Goal: Book appointment/travel/reservation

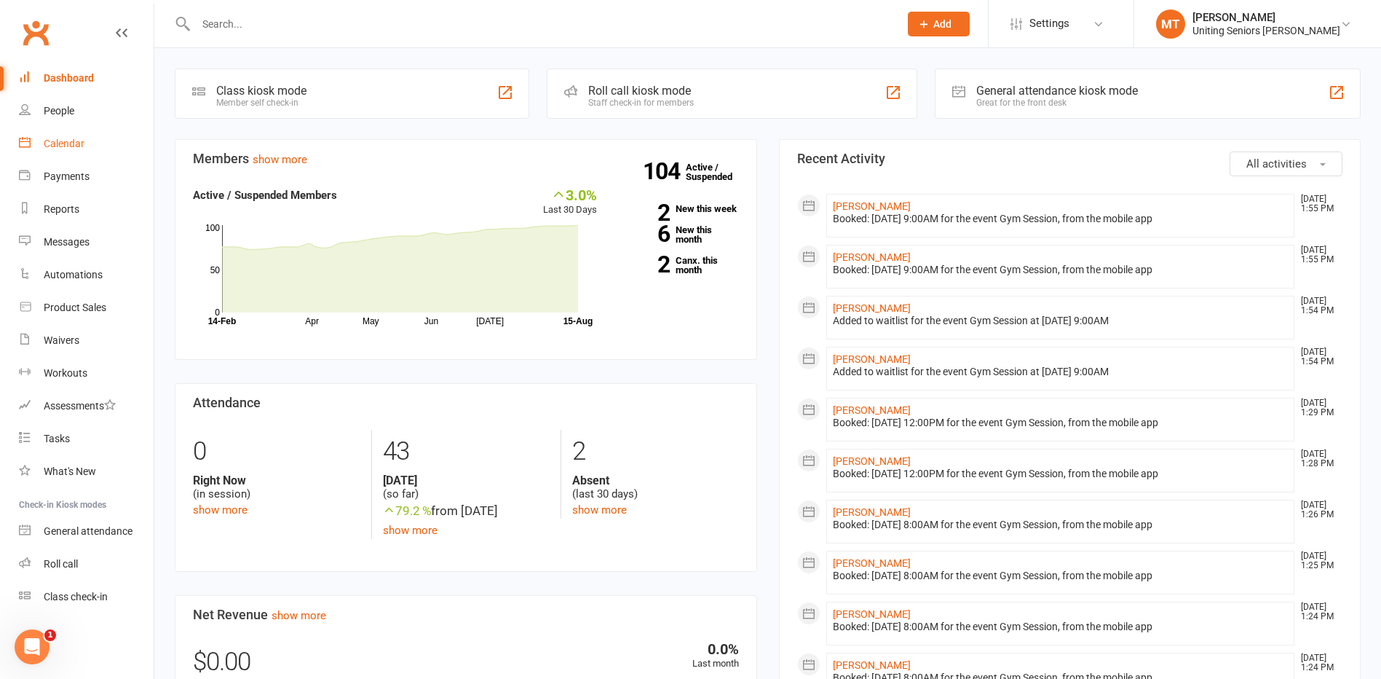
click at [38, 145] on link "Calendar" at bounding box center [86, 143] width 135 height 33
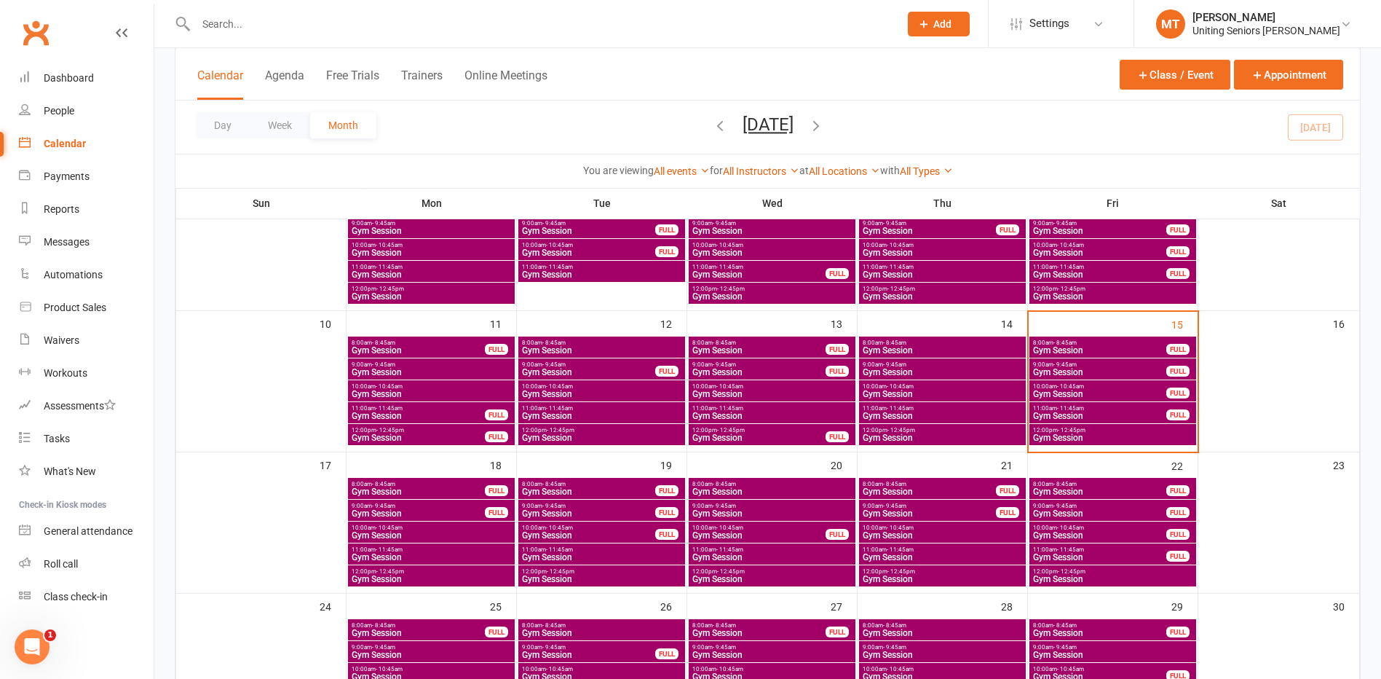
scroll to position [364, 0]
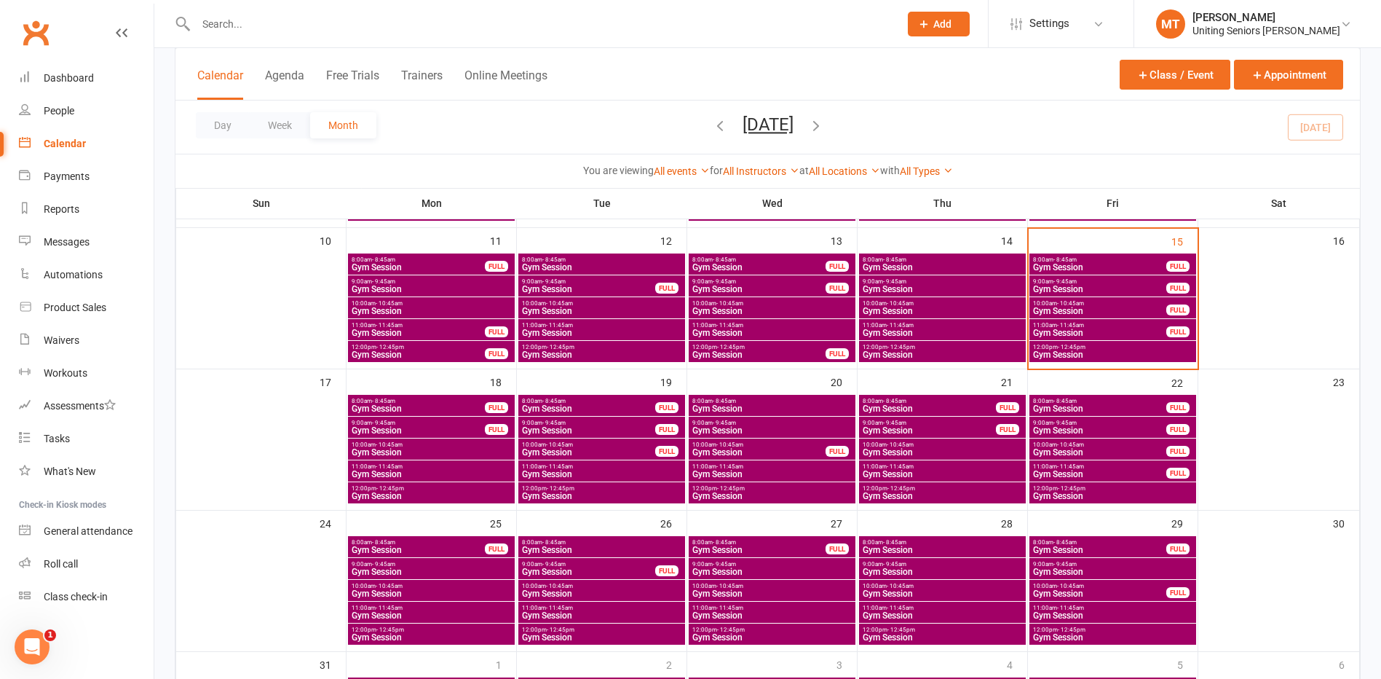
click at [1096, 356] on span "Gym Session" at bounding box center [1112, 354] width 161 height 9
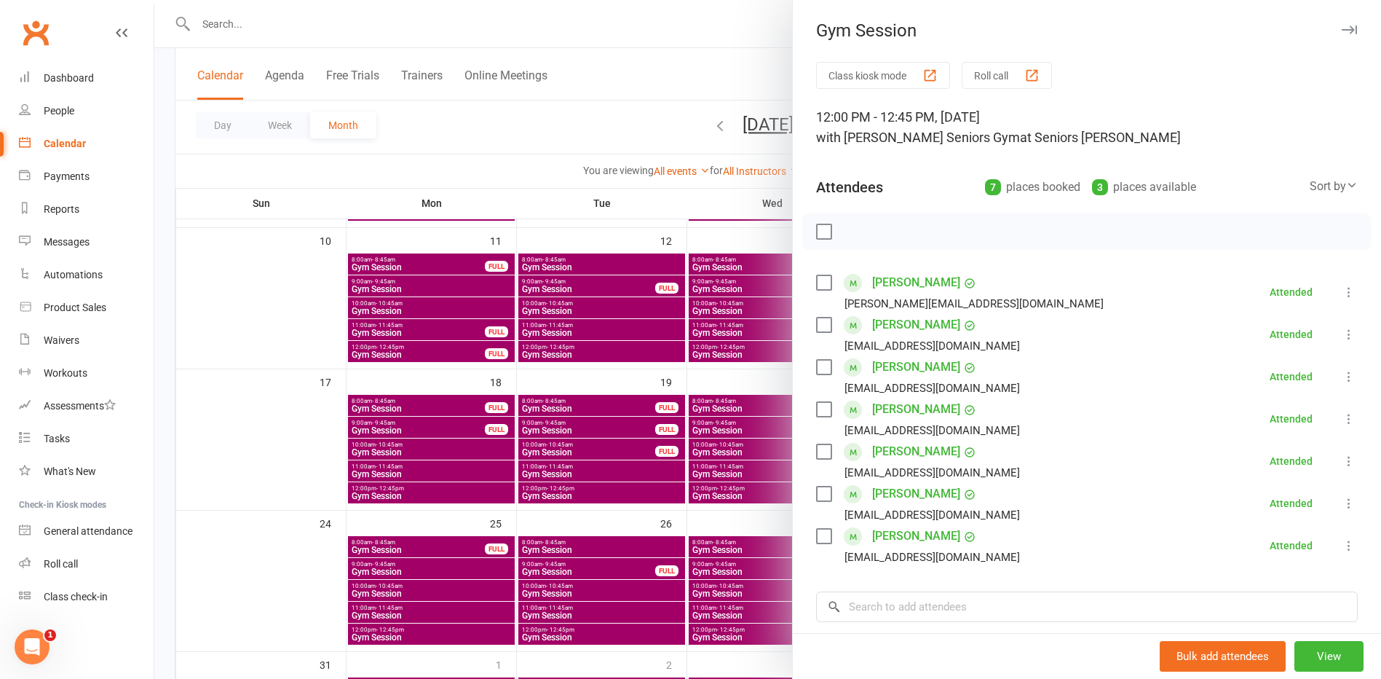
scroll to position [195, 0]
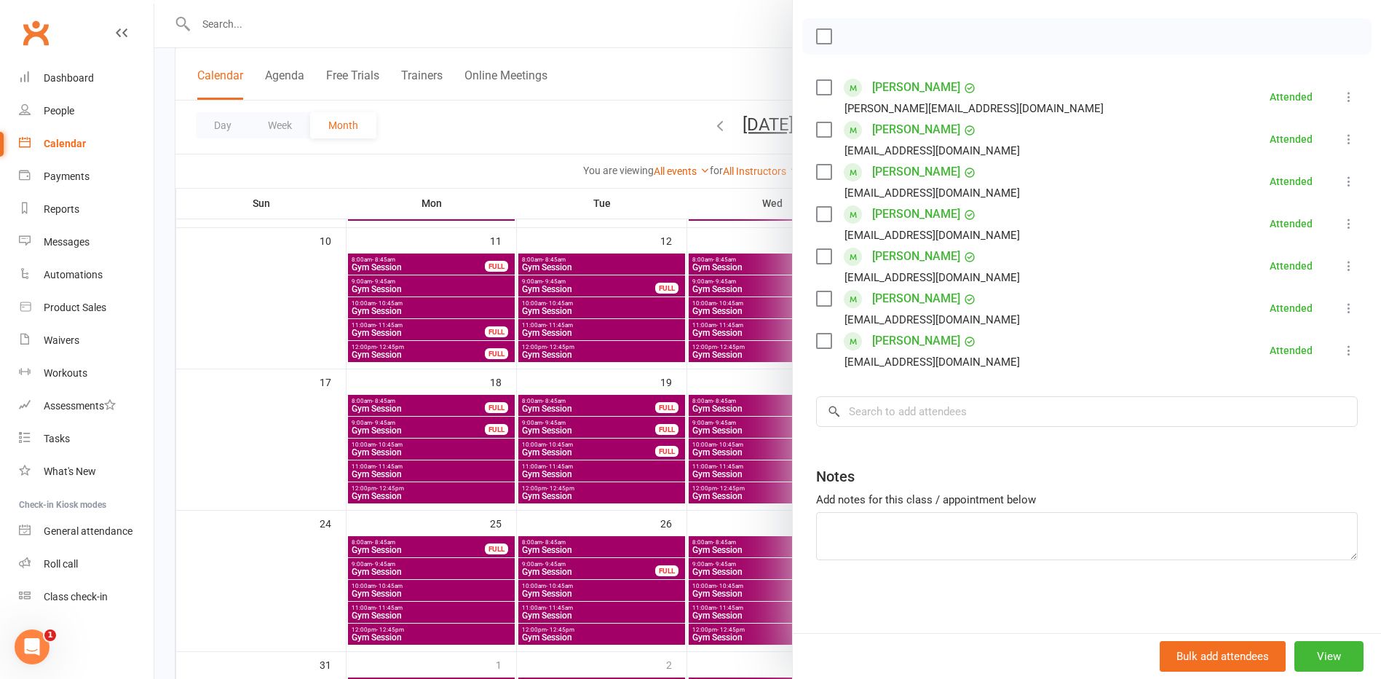
click at [615, 382] on div at bounding box center [767, 339] width 1227 height 679
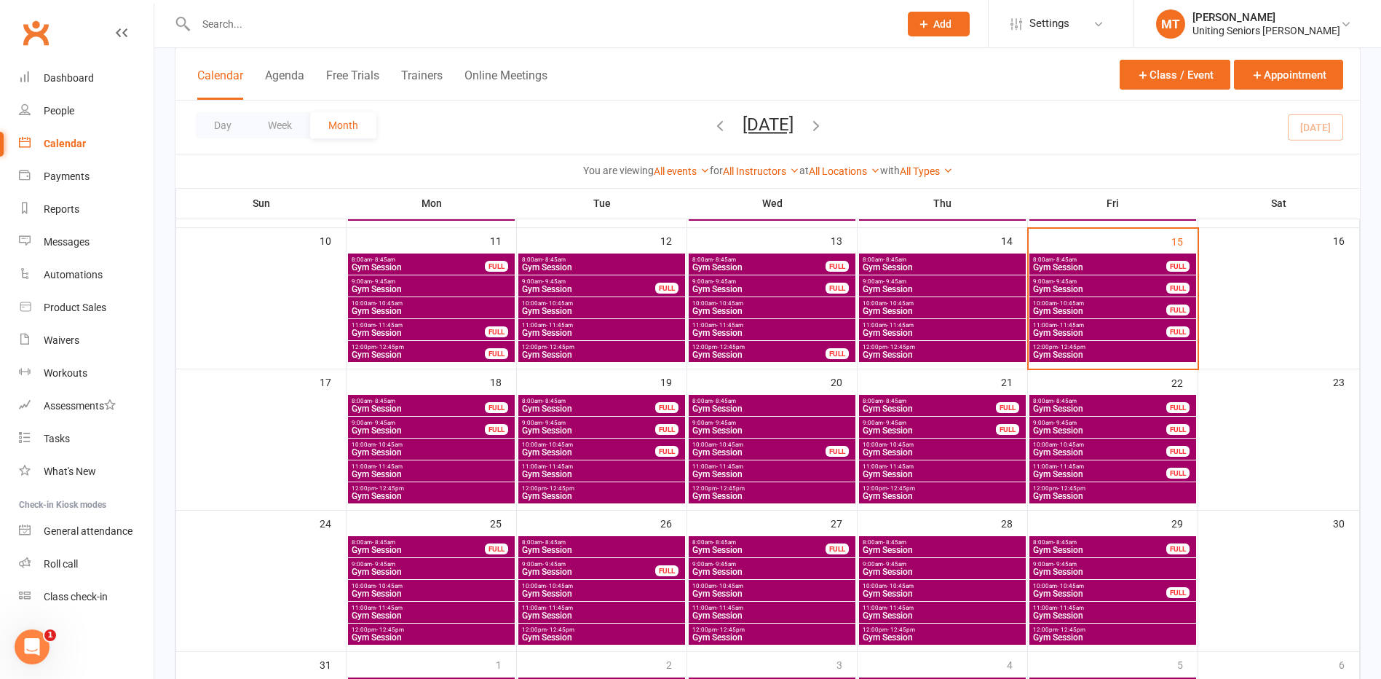
click at [1131, 328] on span "Gym Session" at bounding box center [1099, 332] width 135 height 9
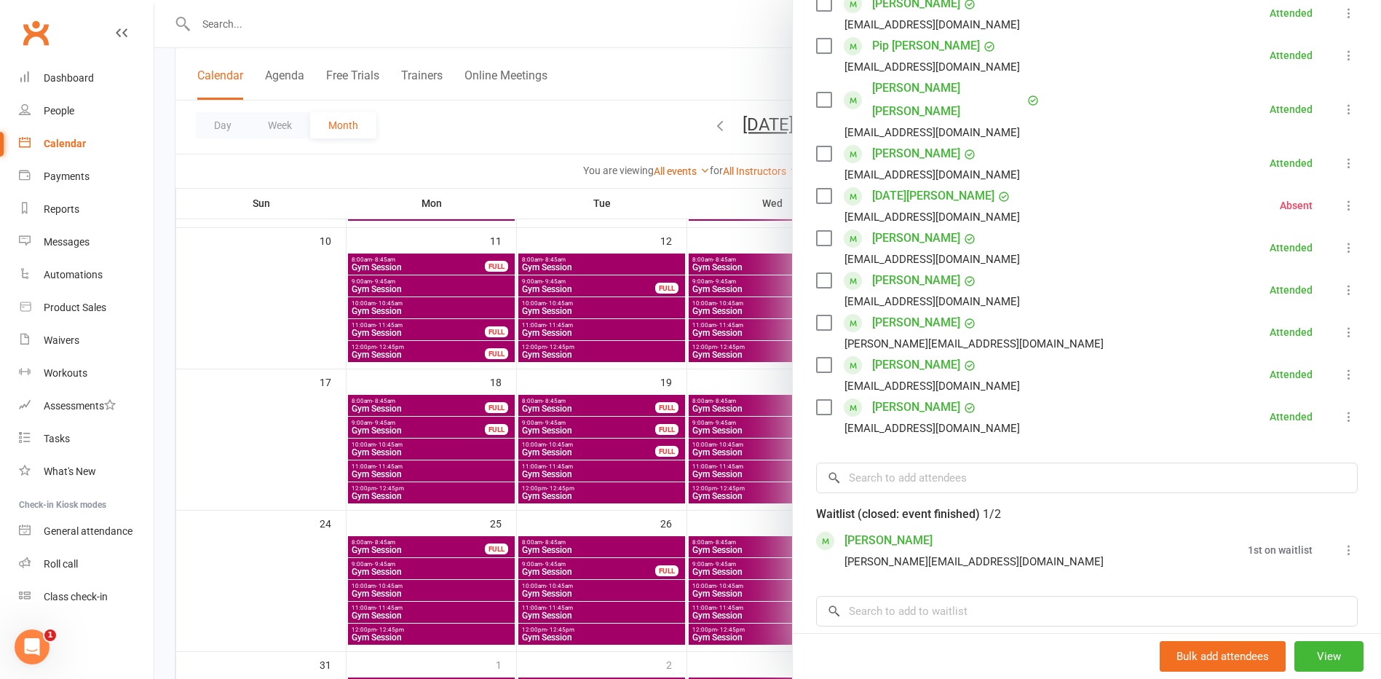
scroll to position [291, 0]
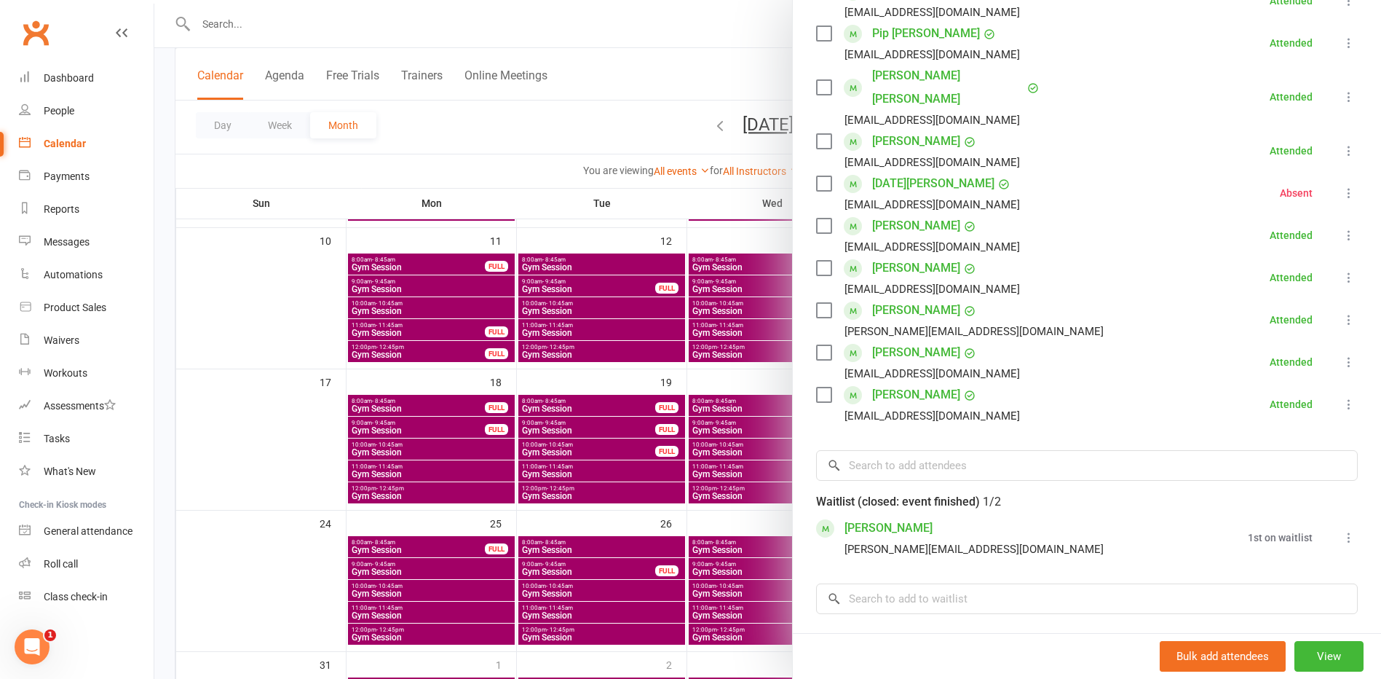
click at [537, 411] on div at bounding box center [767, 339] width 1227 height 679
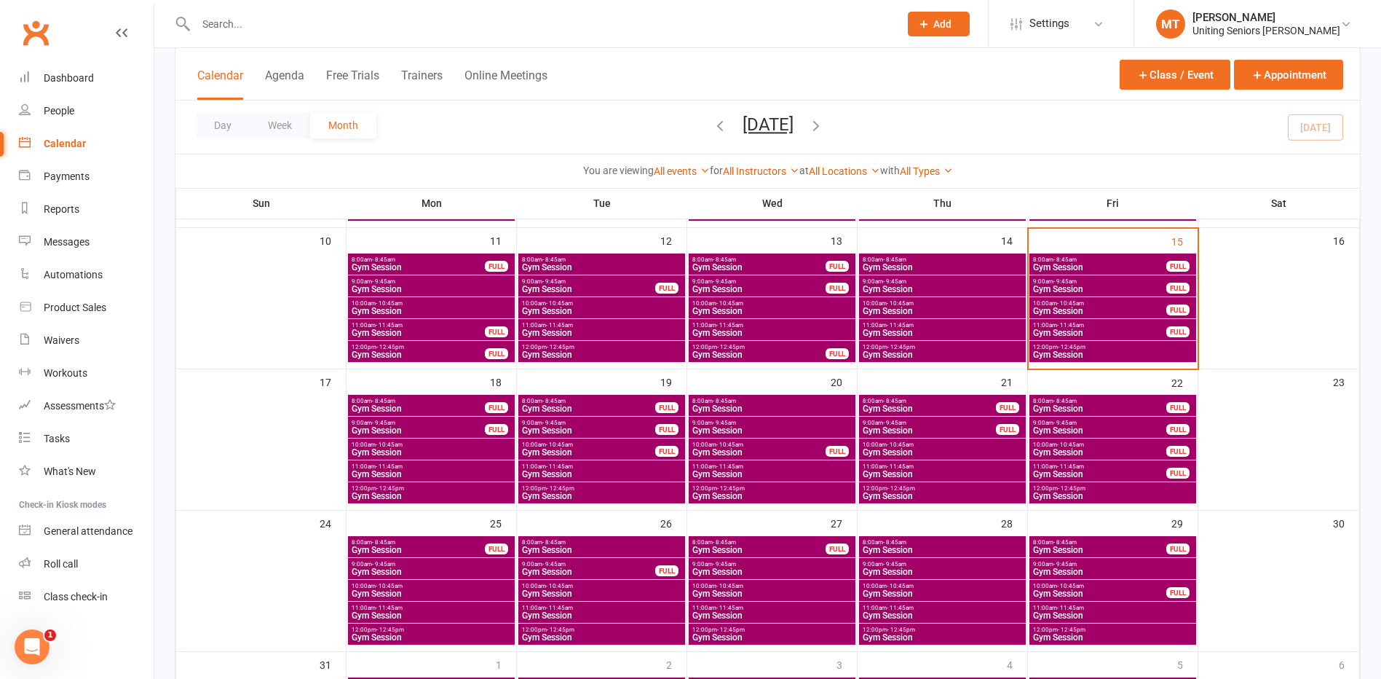
click at [465, 410] on span "Gym Session" at bounding box center [418, 408] width 135 height 9
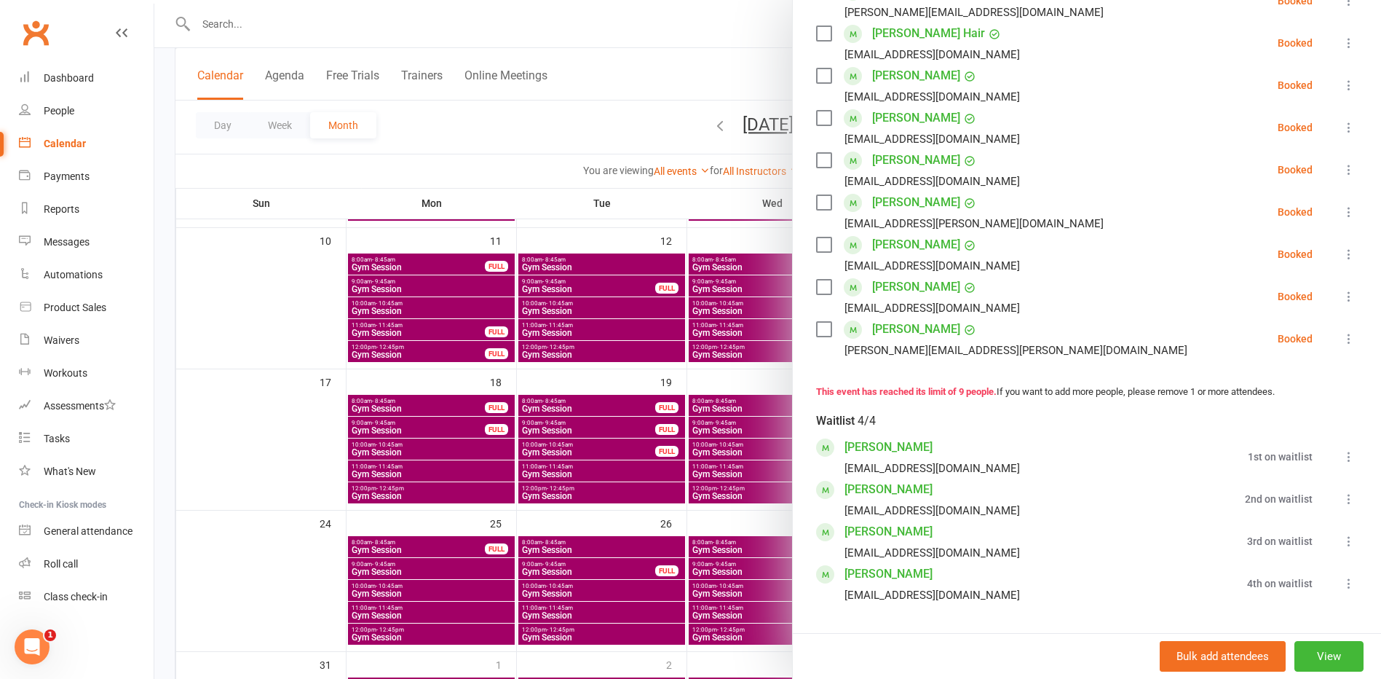
scroll to position [364, 0]
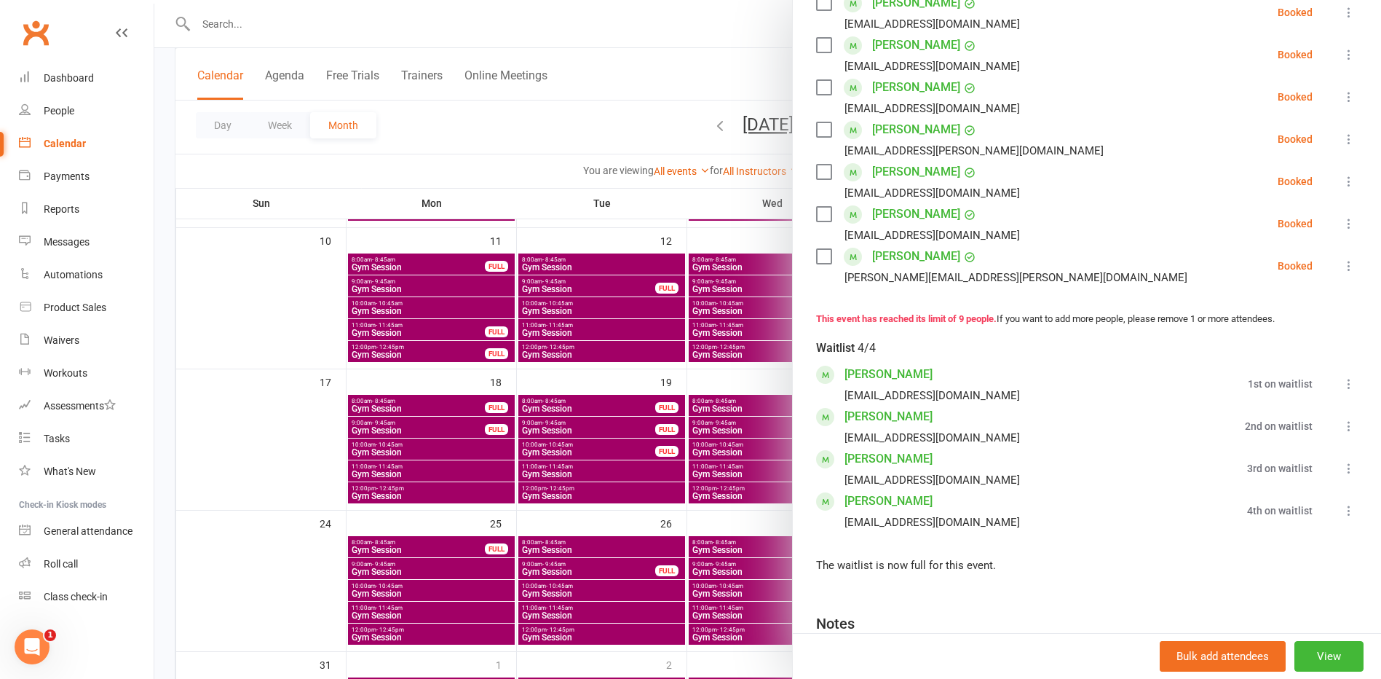
click at [440, 444] on div at bounding box center [767, 339] width 1227 height 679
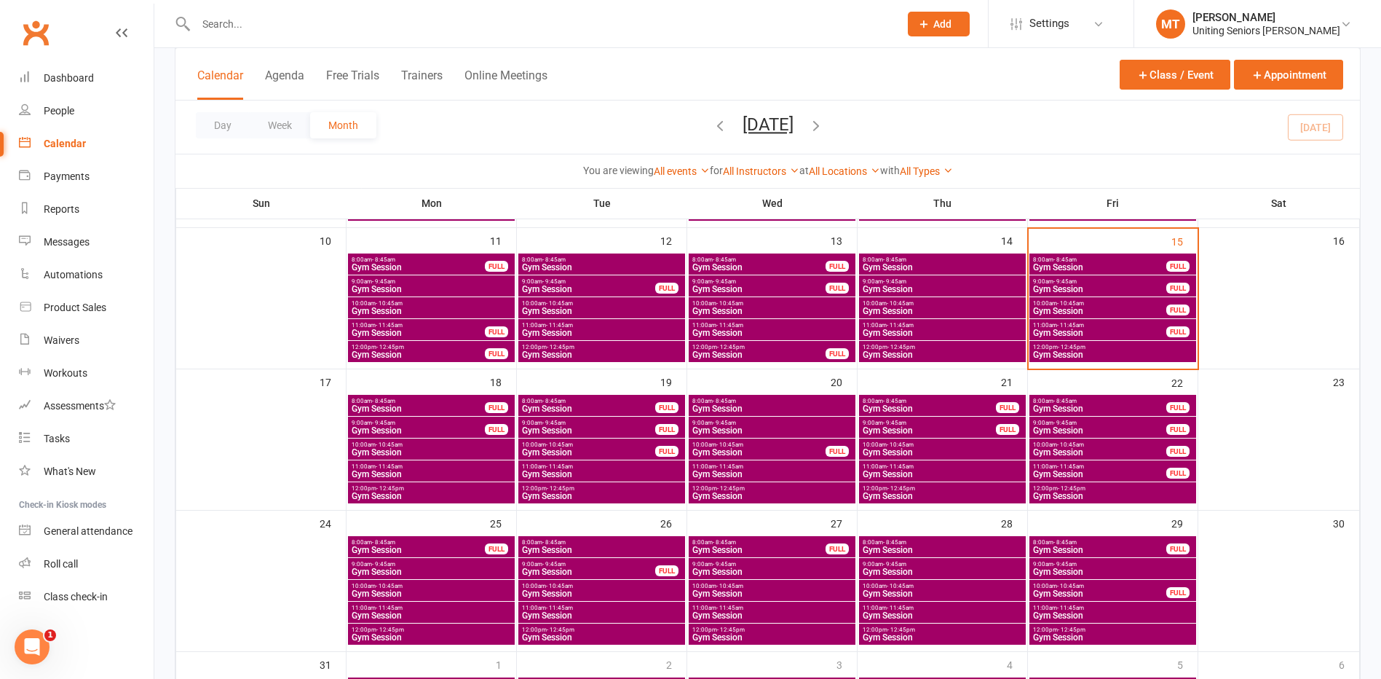
click at [1171, 407] on div "FULL" at bounding box center [1177, 407] width 23 height 11
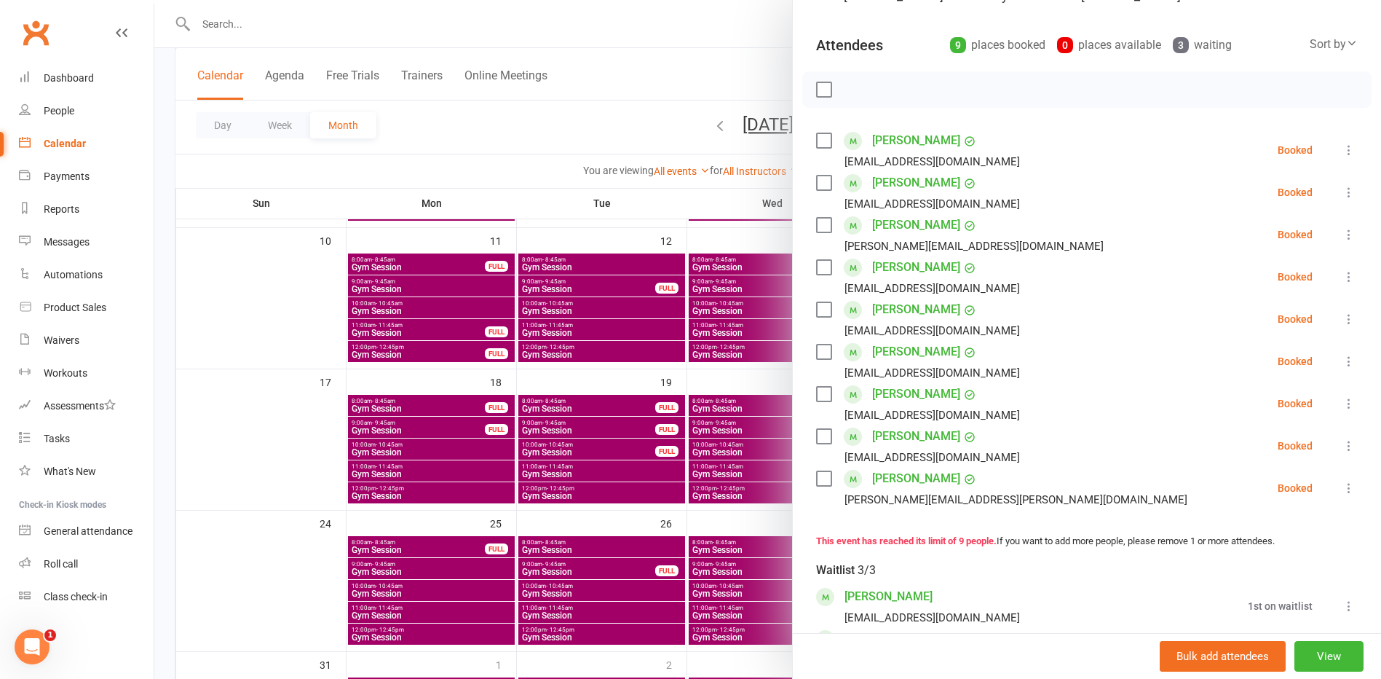
scroll to position [146, 0]
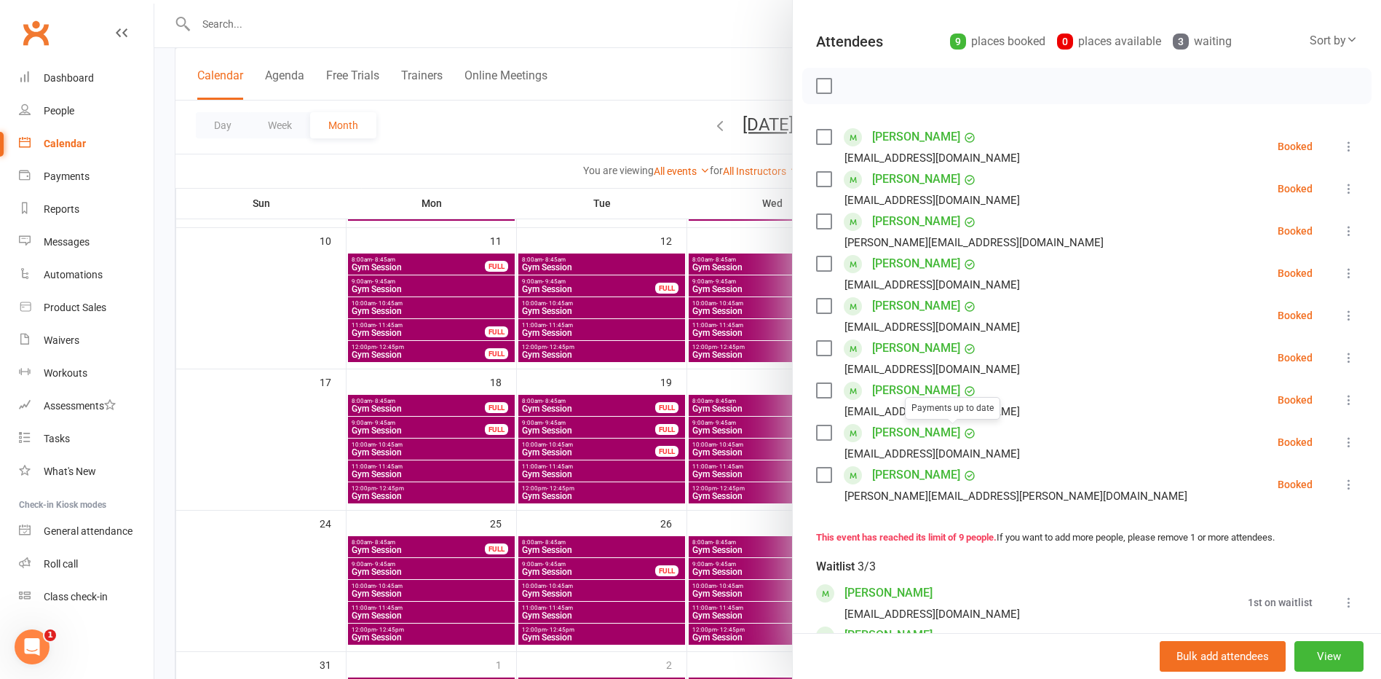
click at [418, 545] on div at bounding box center [767, 339] width 1227 height 679
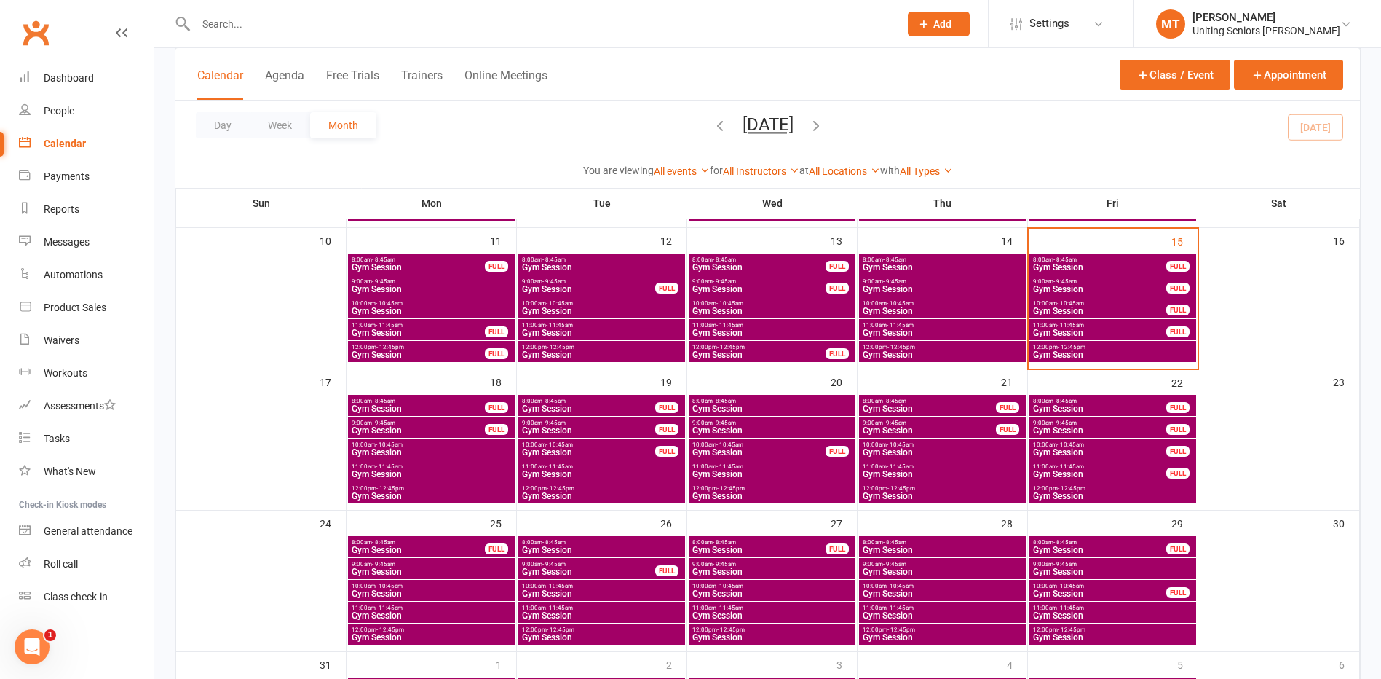
scroll to position [510, 0]
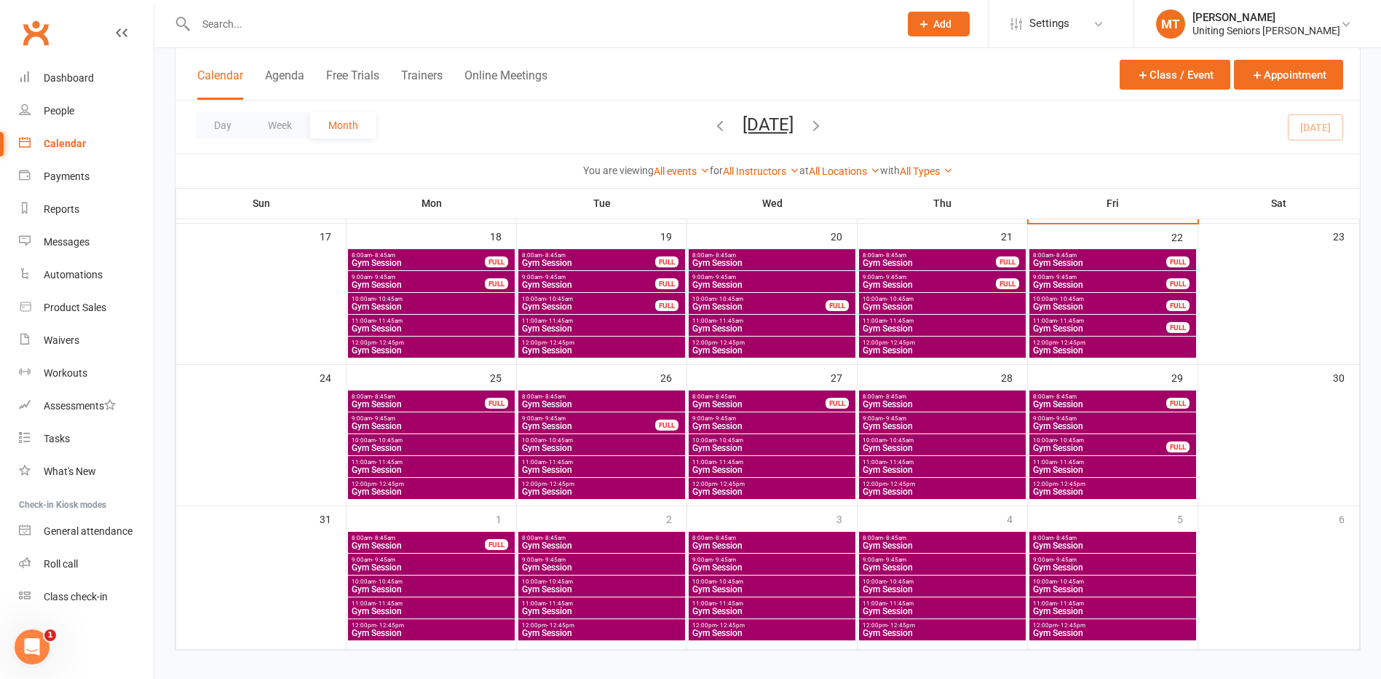
click at [1131, 400] on span "Gym Session" at bounding box center [1099, 404] width 135 height 9
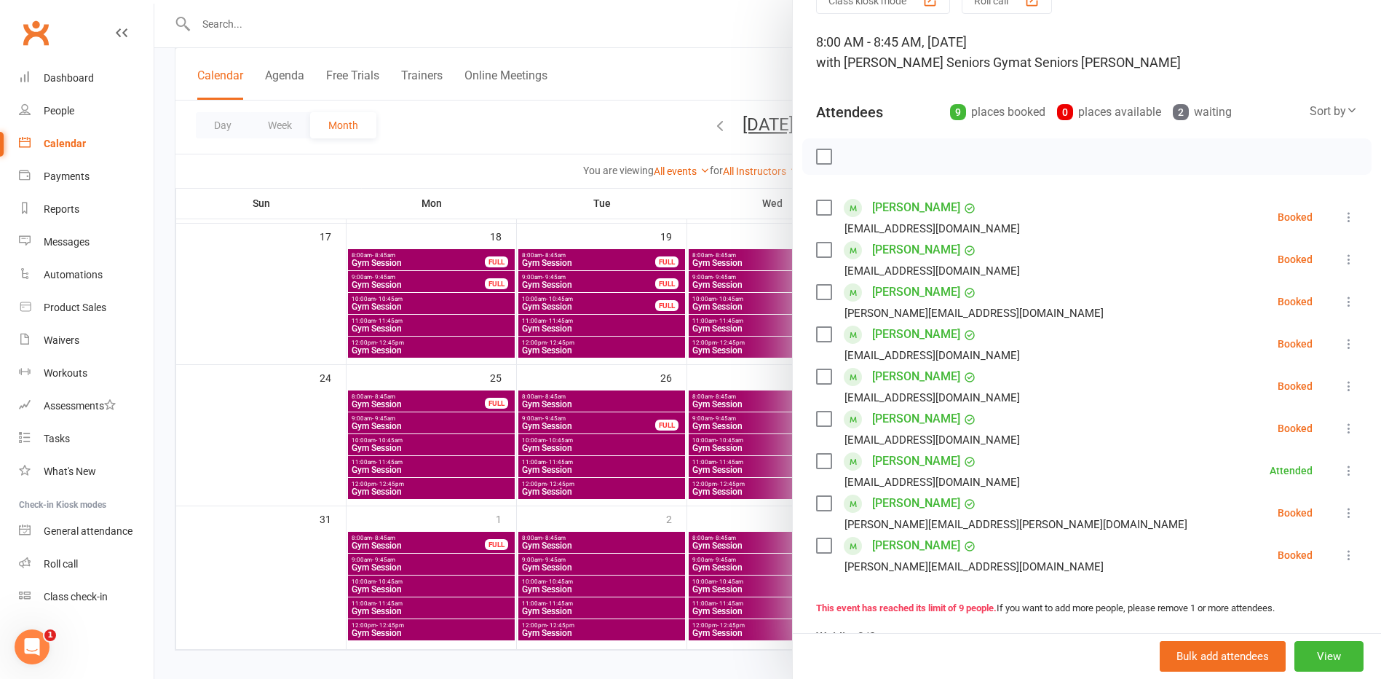
scroll to position [146, 0]
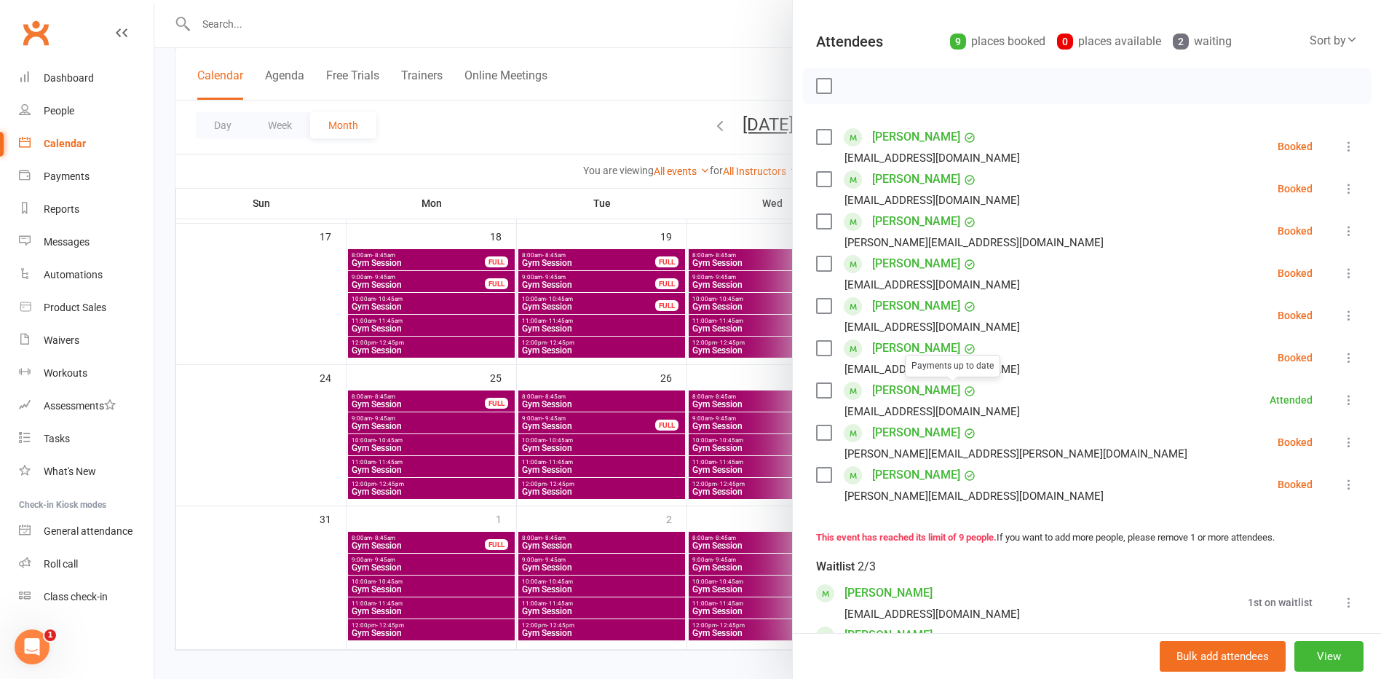
click at [614, 422] on div at bounding box center [767, 339] width 1227 height 679
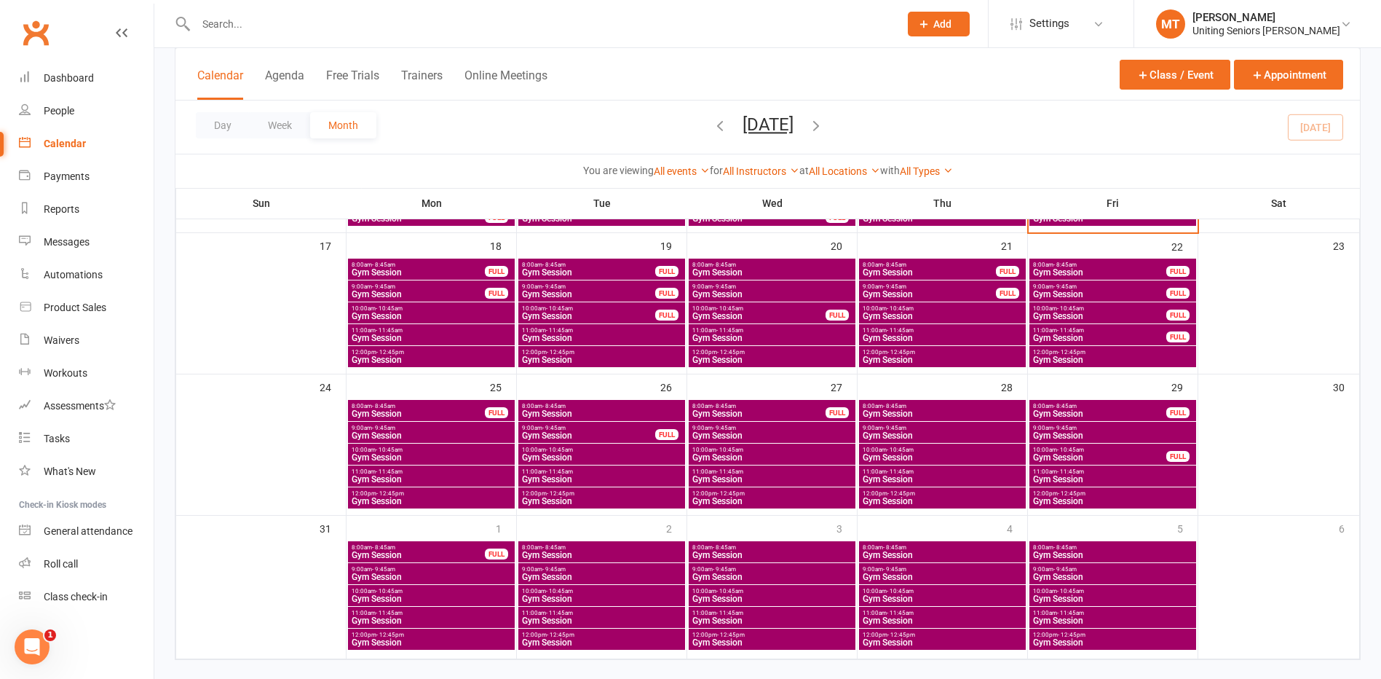
scroll to position [523, 0]
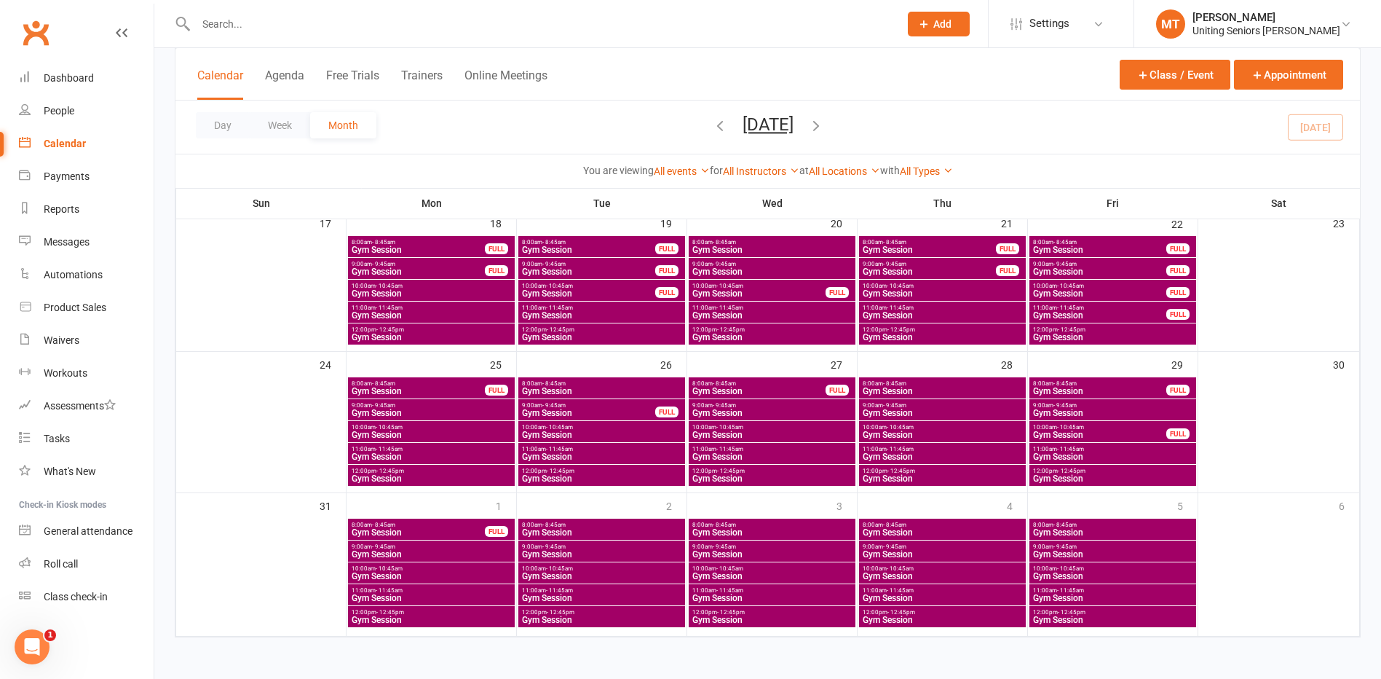
click at [1141, 529] on span "Gym Session" at bounding box center [1112, 532] width 161 height 9
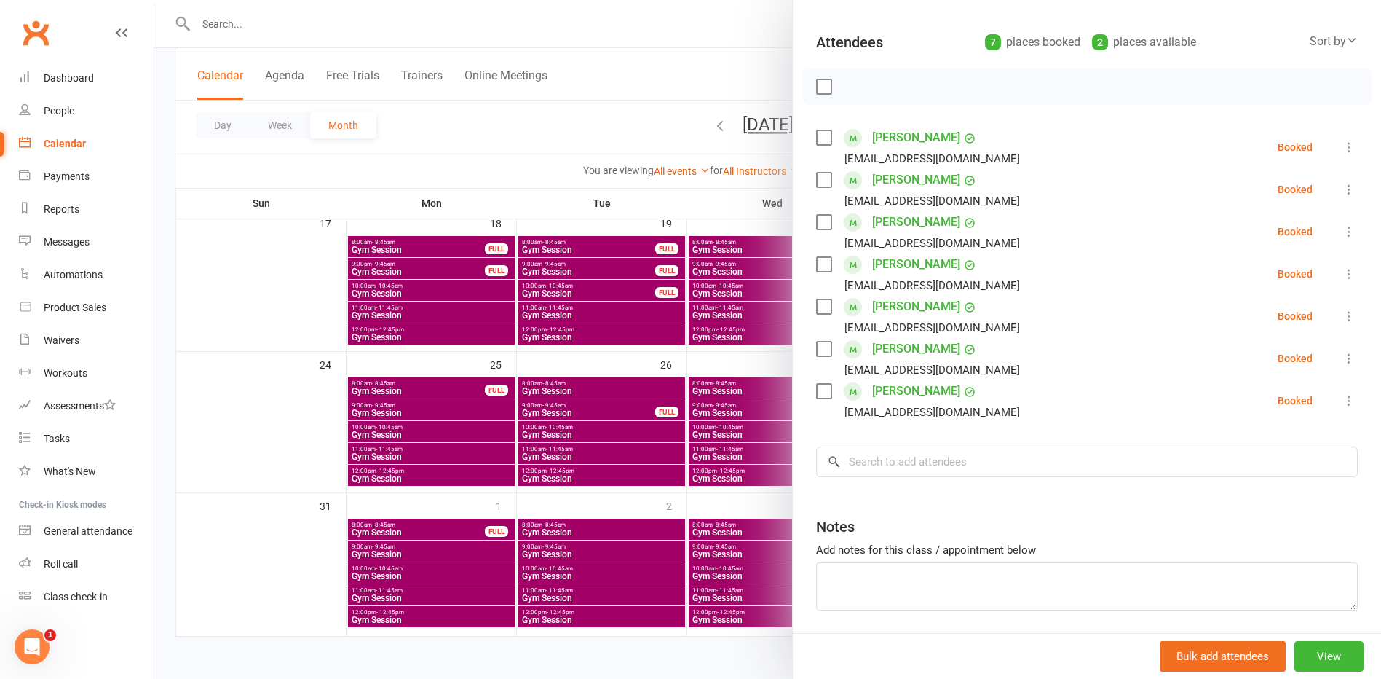
scroll to position [146, 0]
click at [636, 451] on div at bounding box center [767, 339] width 1227 height 679
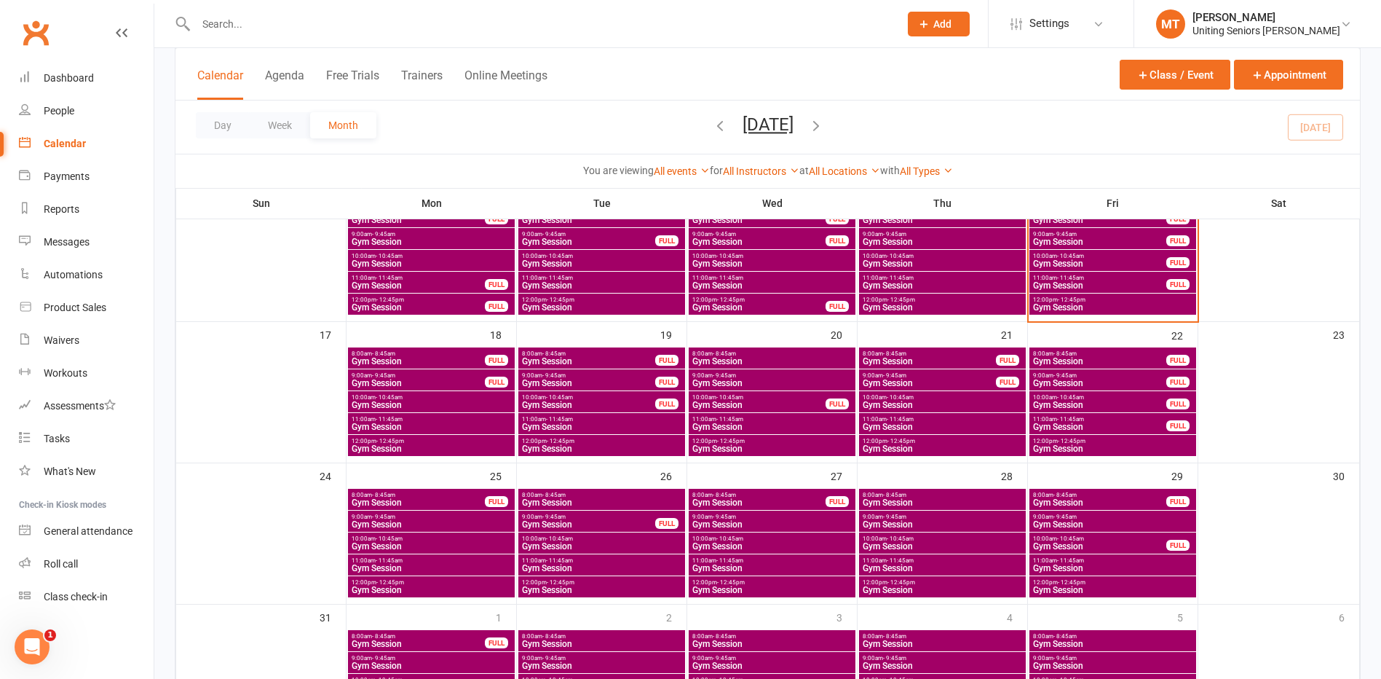
scroll to position [523, 0]
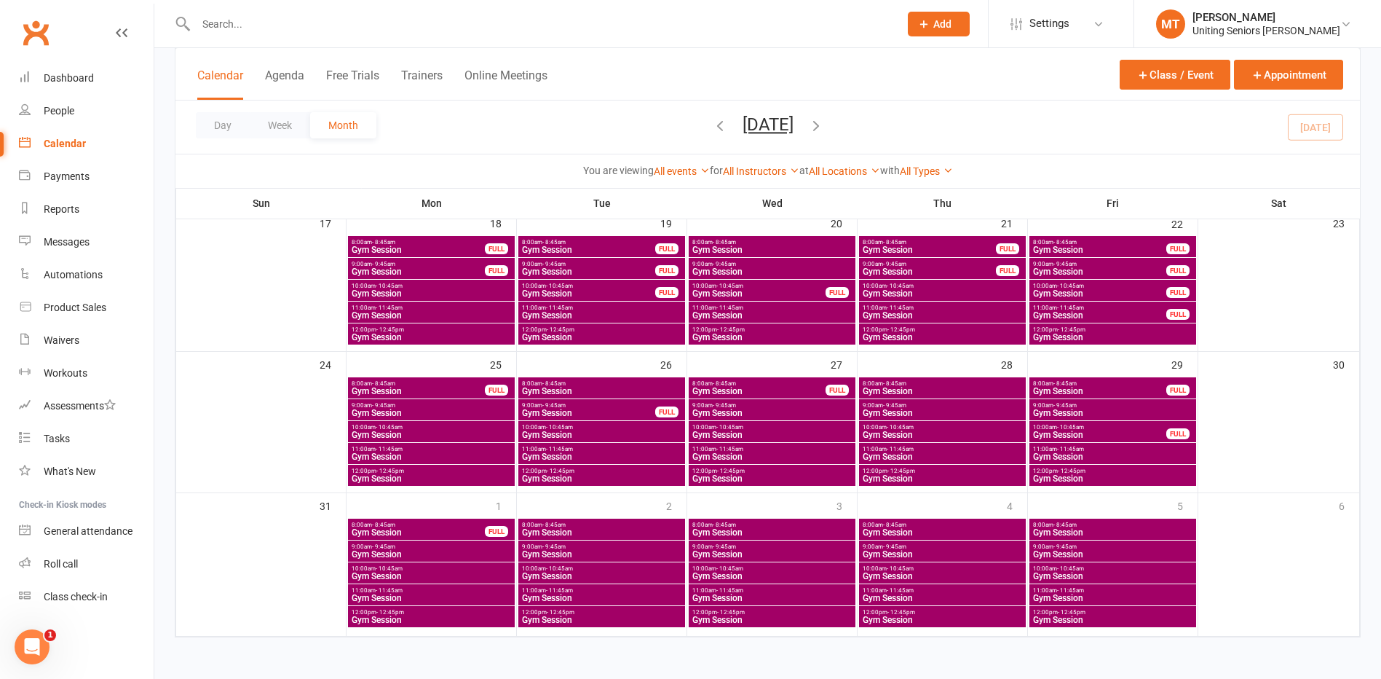
click at [824, 130] on icon "button" at bounding box center [816, 125] width 16 height 16
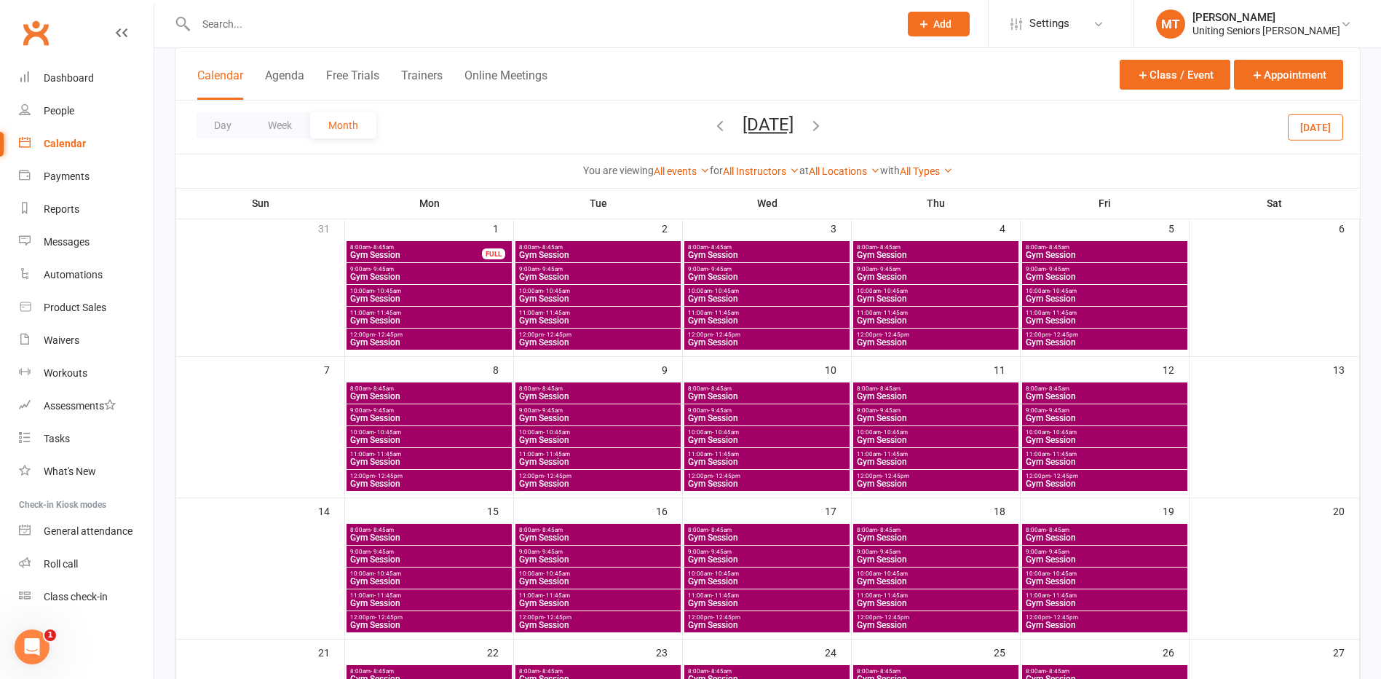
scroll to position [0, 0]
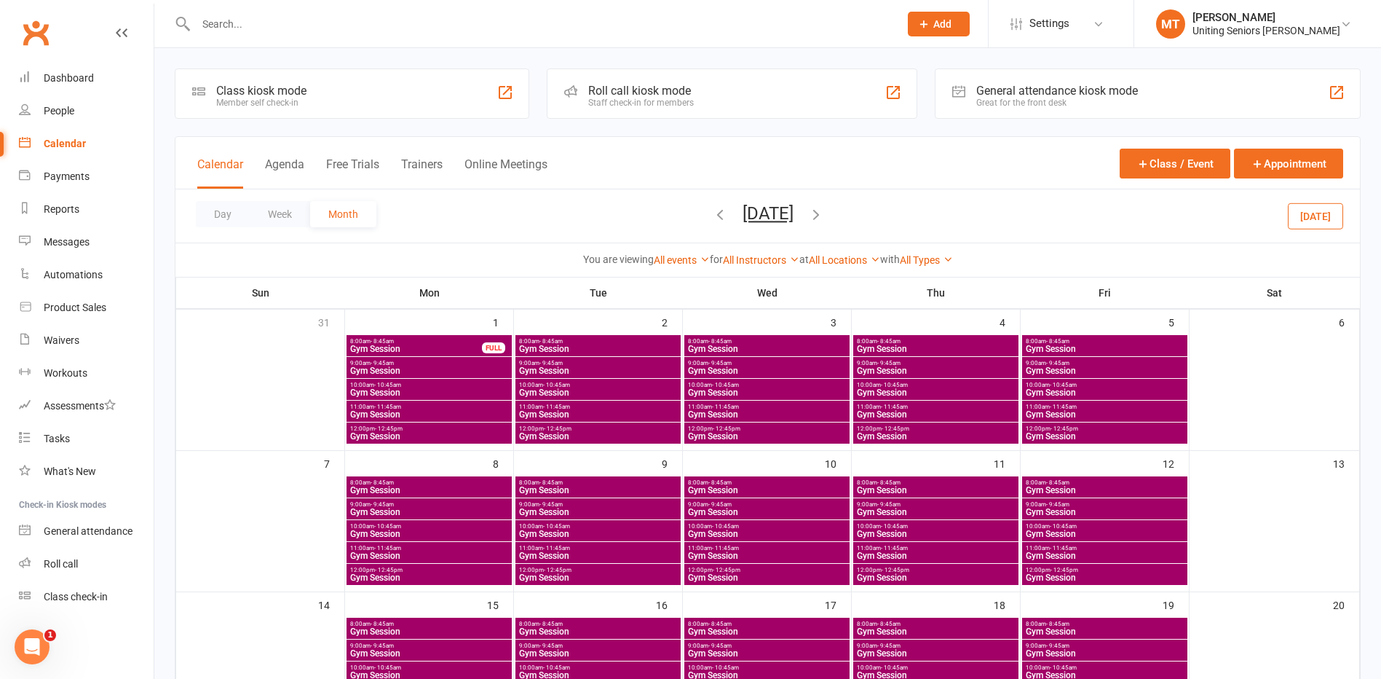
click at [1149, 342] on span "8:00am - 8:45am" at bounding box center [1104, 341] width 159 height 7
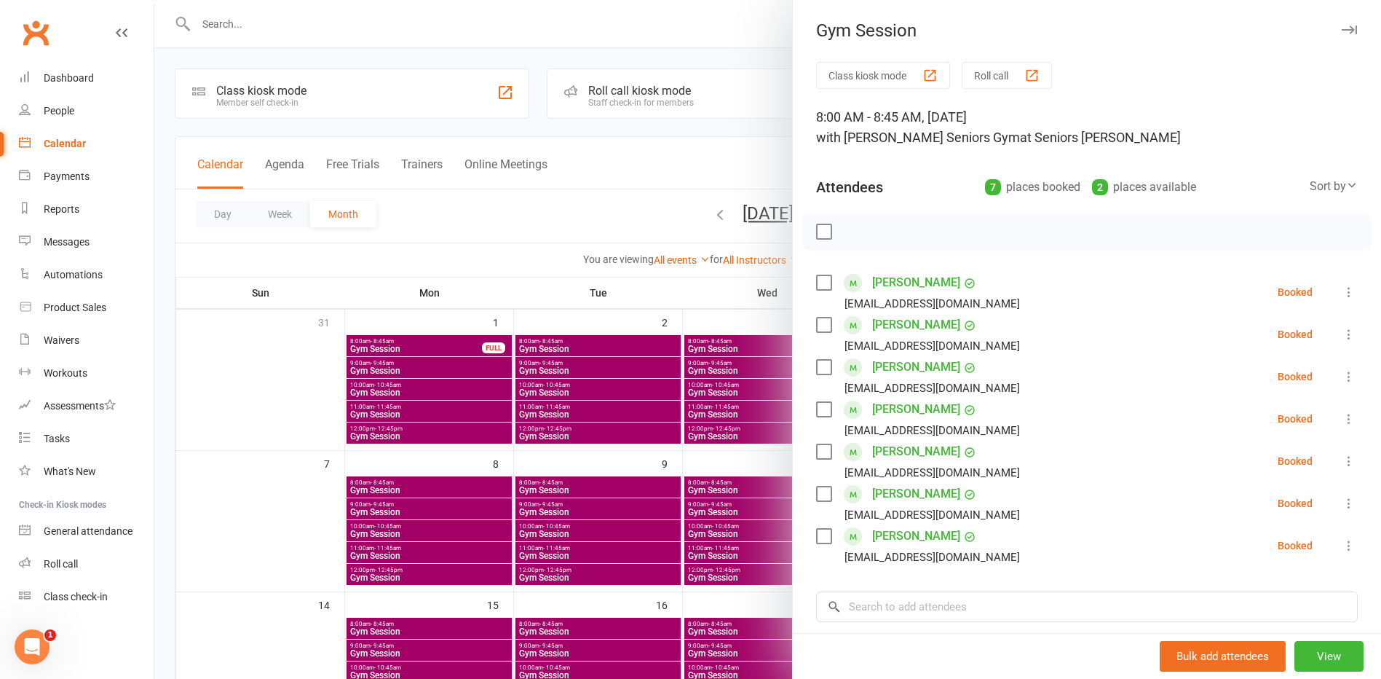
click at [454, 403] on div at bounding box center [767, 339] width 1227 height 679
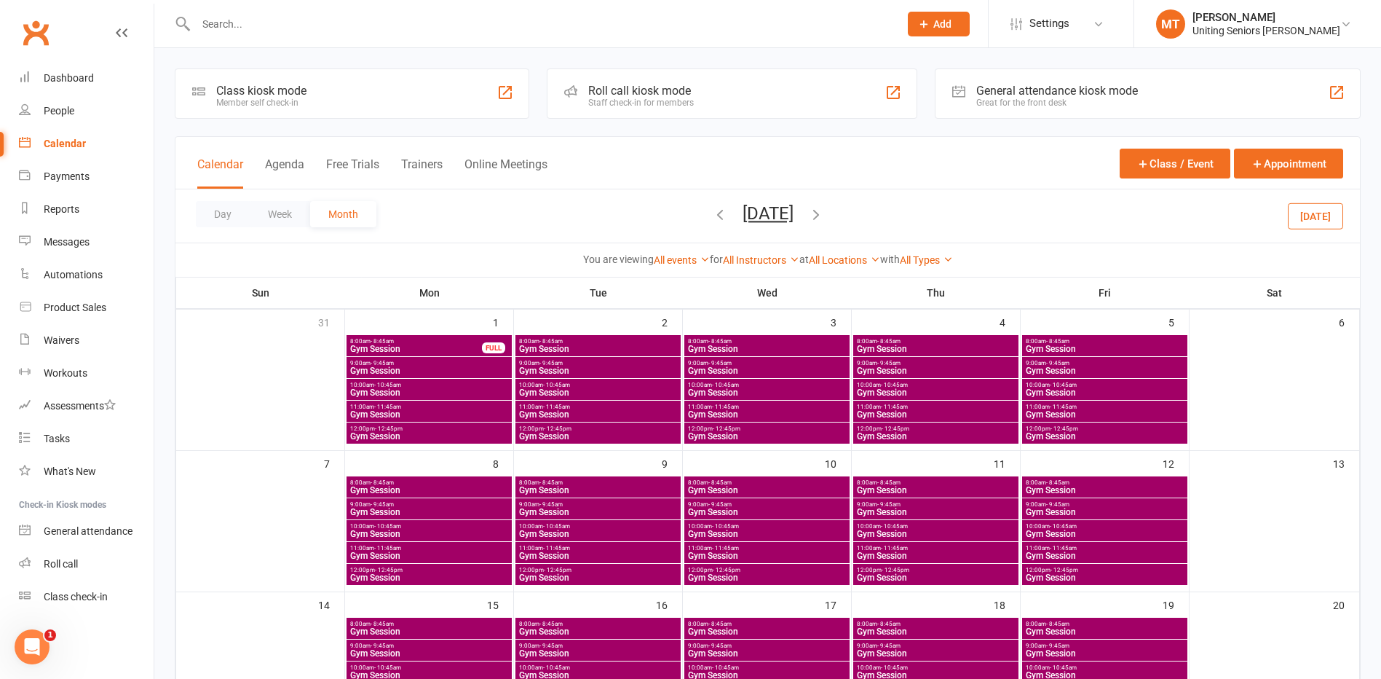
click at [1069, 490] on span "Gym Session" at bounding box center [1104, 490] width 159 height 9
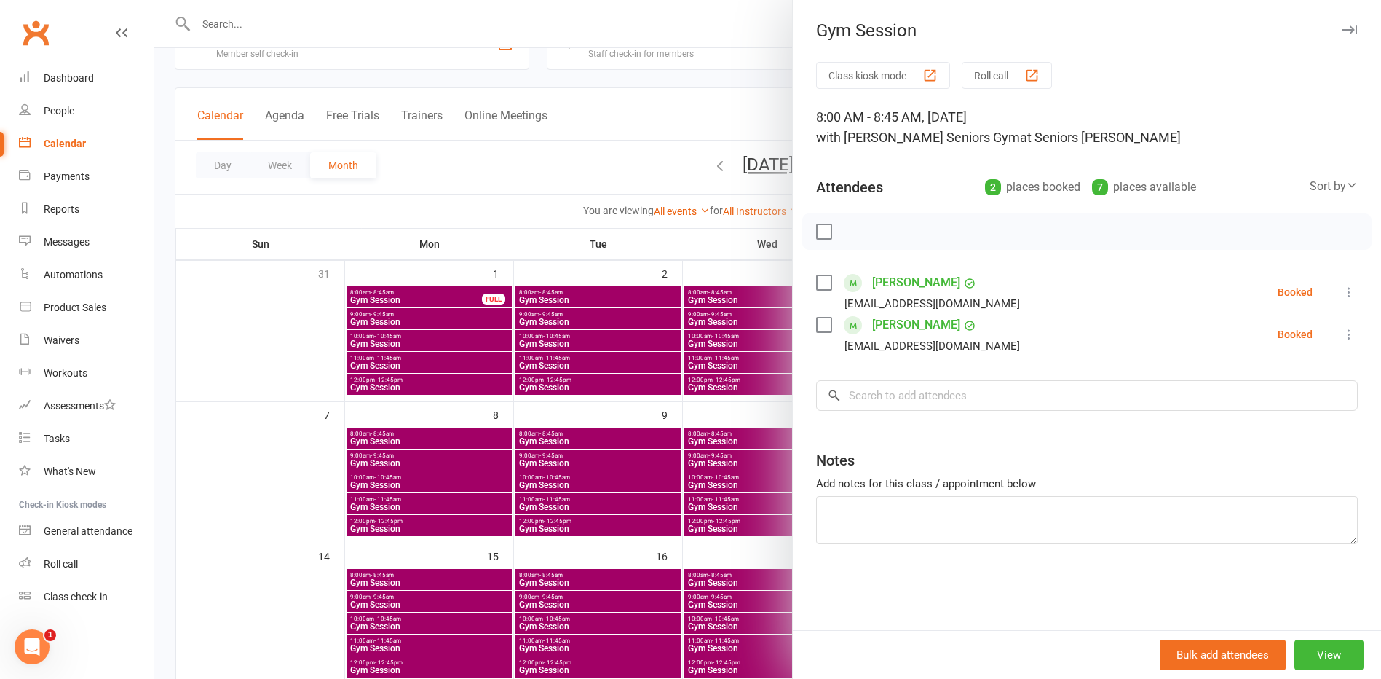
scroll to position [73, 0]
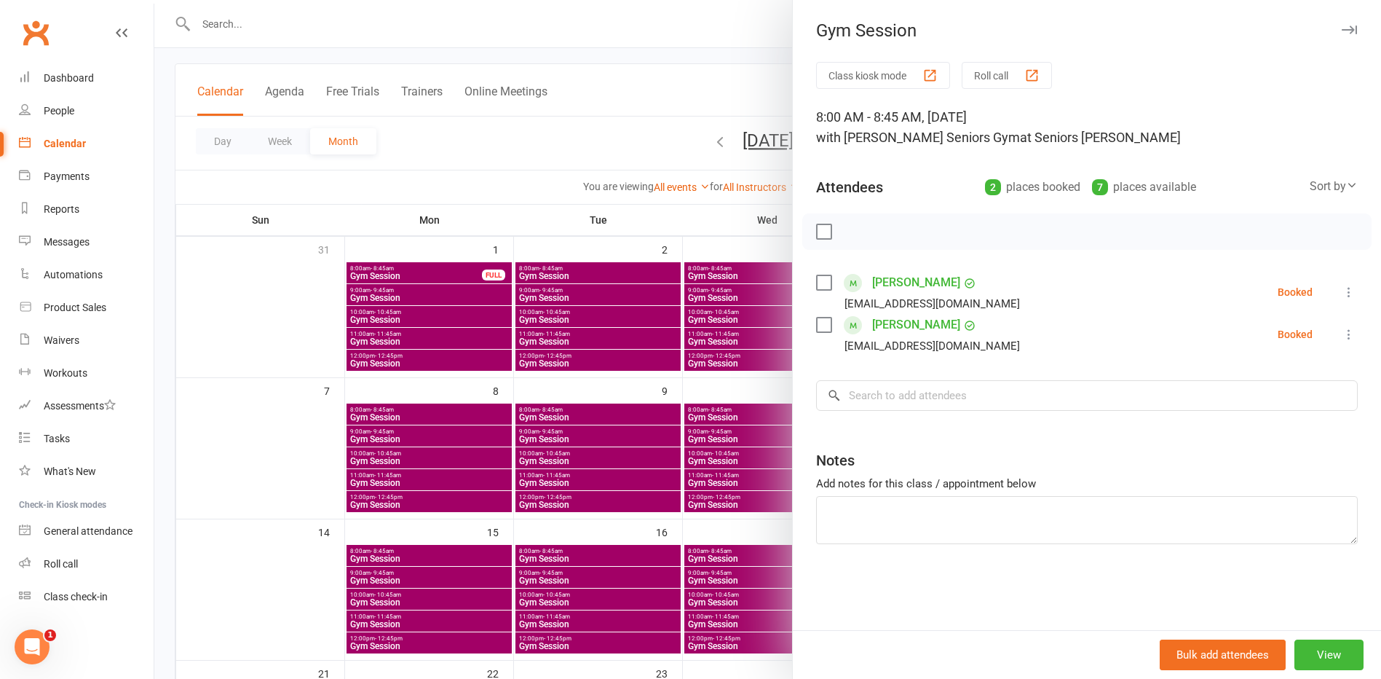
click at [759, 455] on div at bounding box center [767, 339] width 1227 height 679
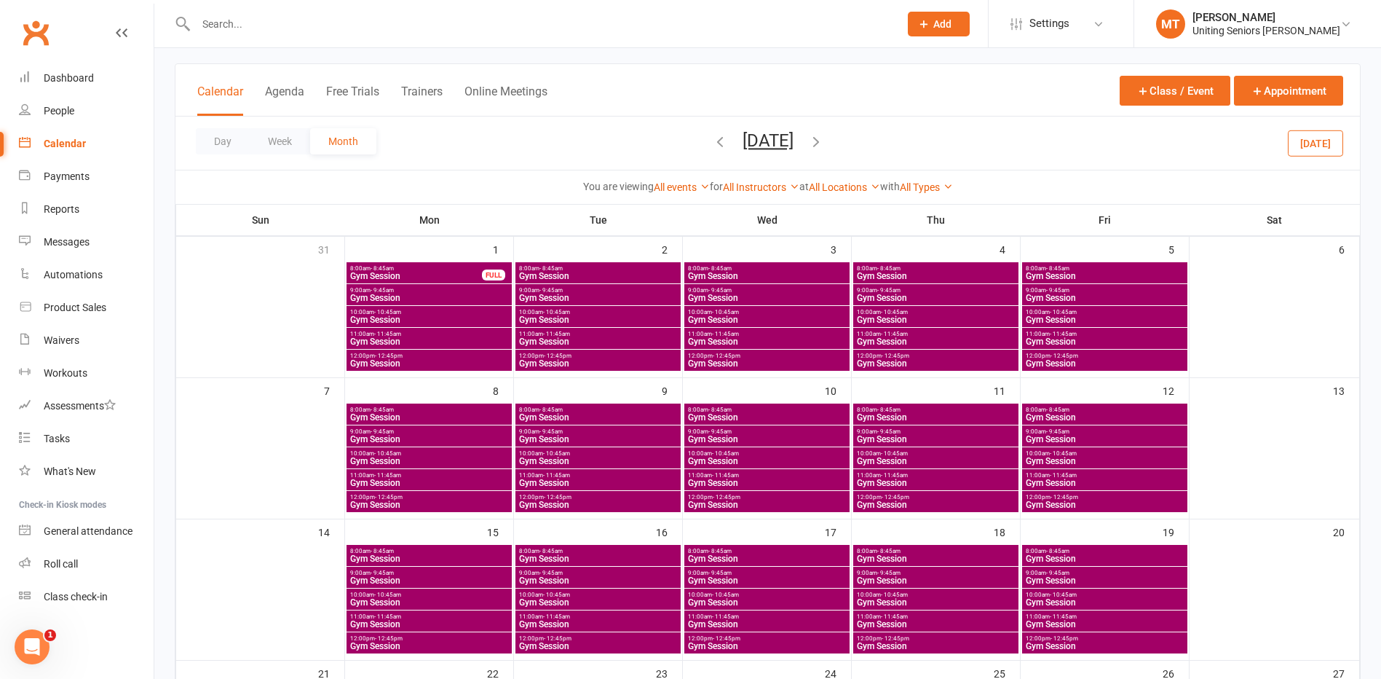
click at [1128, 558] on span "Gym Session" at bounding box center [1104, 558] width 159 height 9
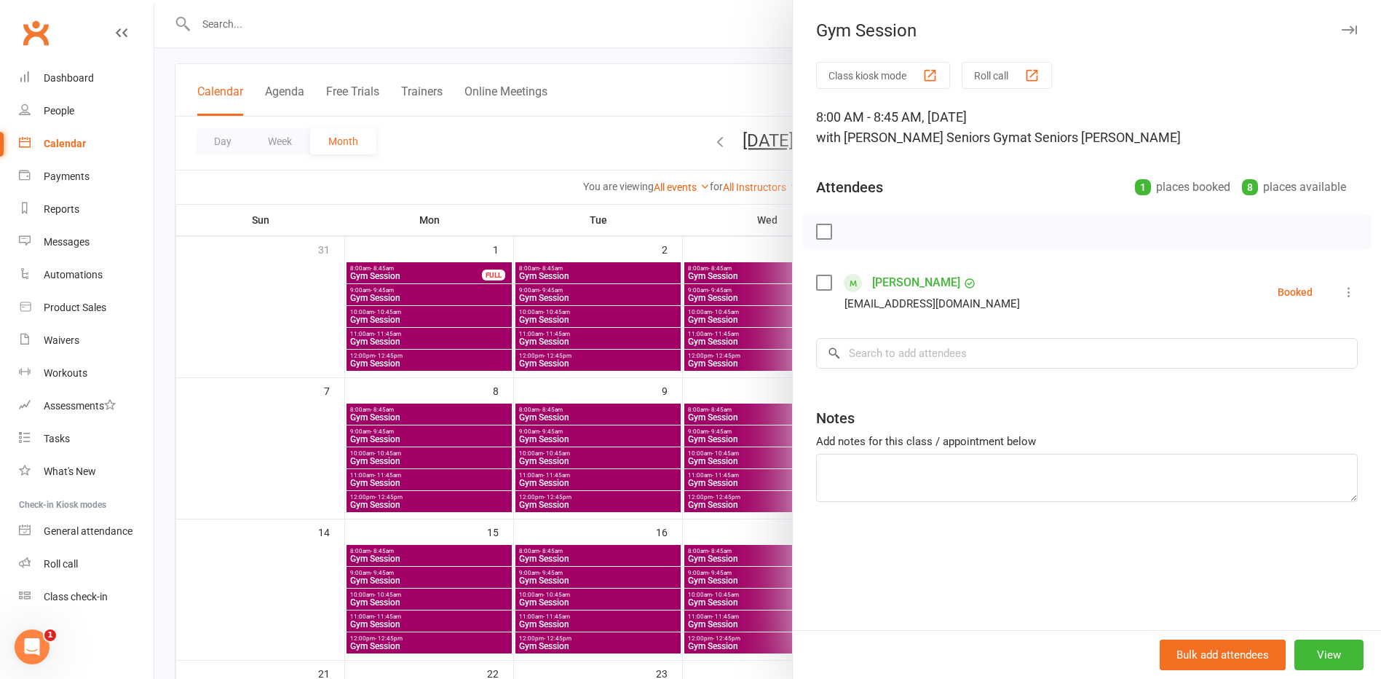
click at [523, 417] on div at bounding box center [767, 339] width 1227 height 679
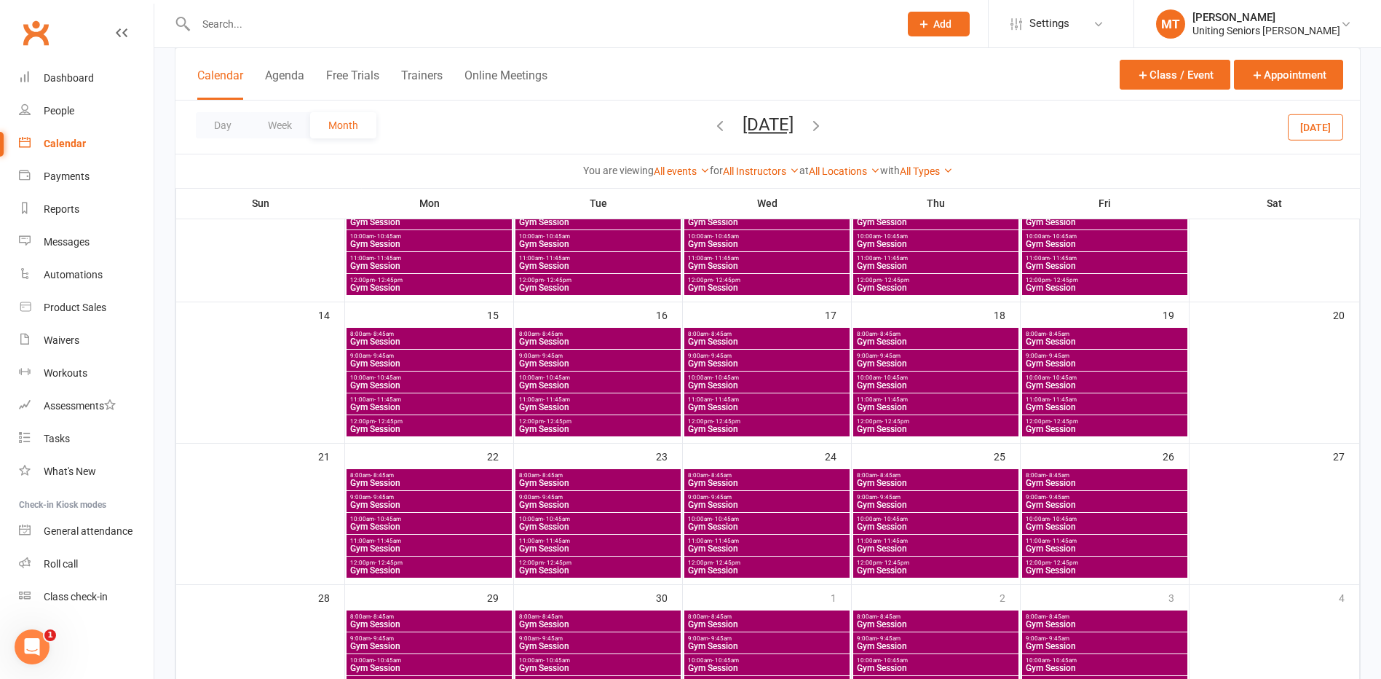
scroll to position [291, 0]
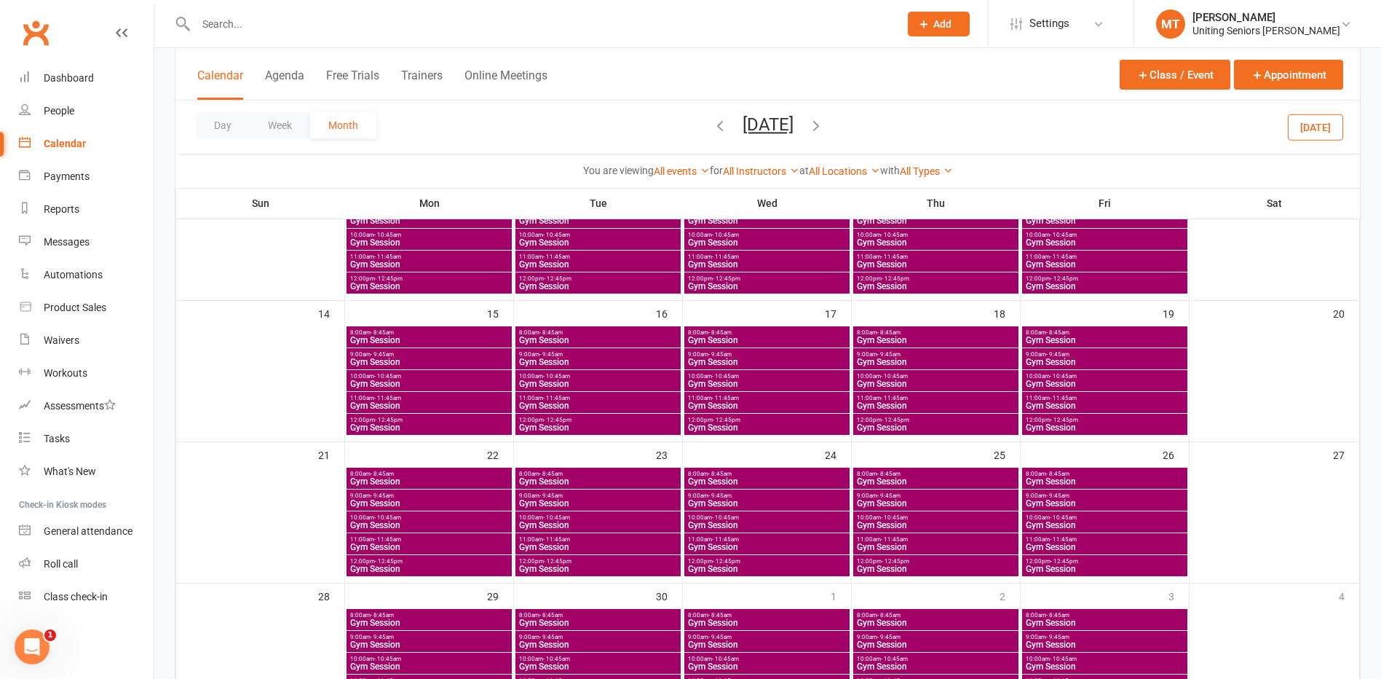
click at [1052, 486] on span "Gym Session" at bounding box center [1104, 481] width 159 height 9
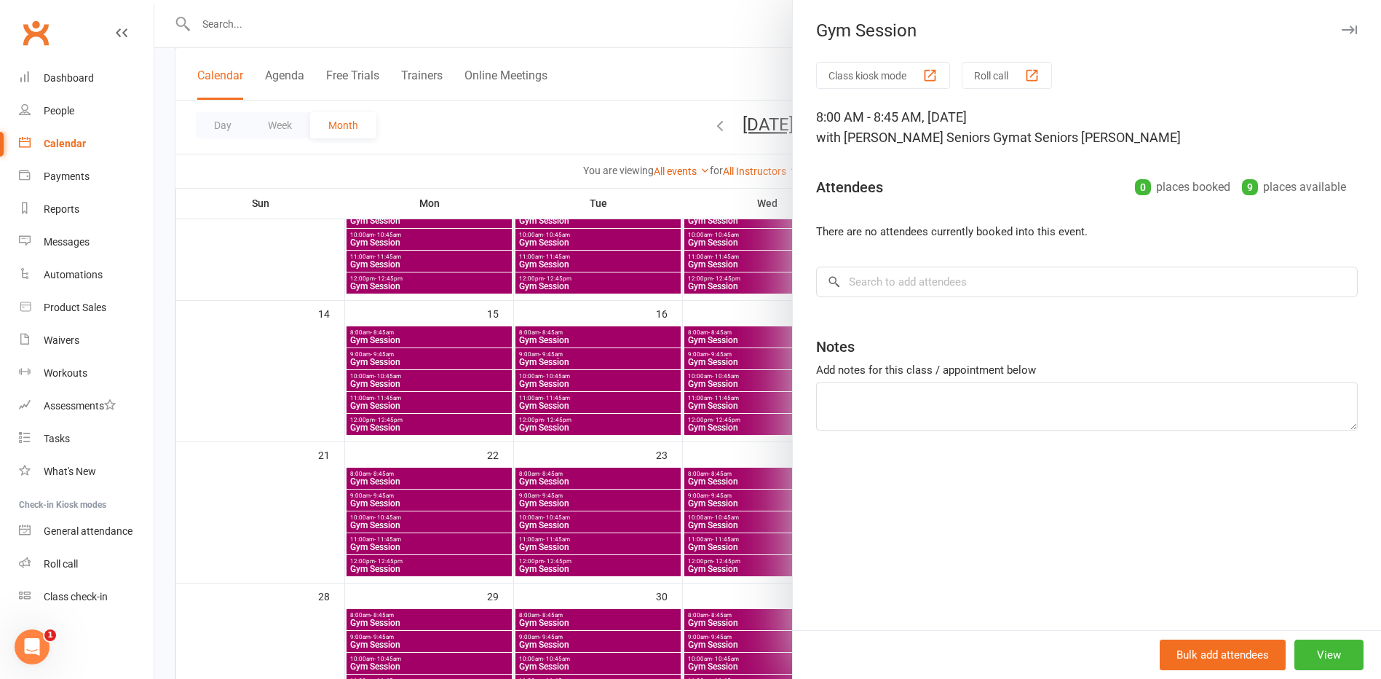
click at [607, 320] on div at bounding box center [767, 339] width 1227 height 679
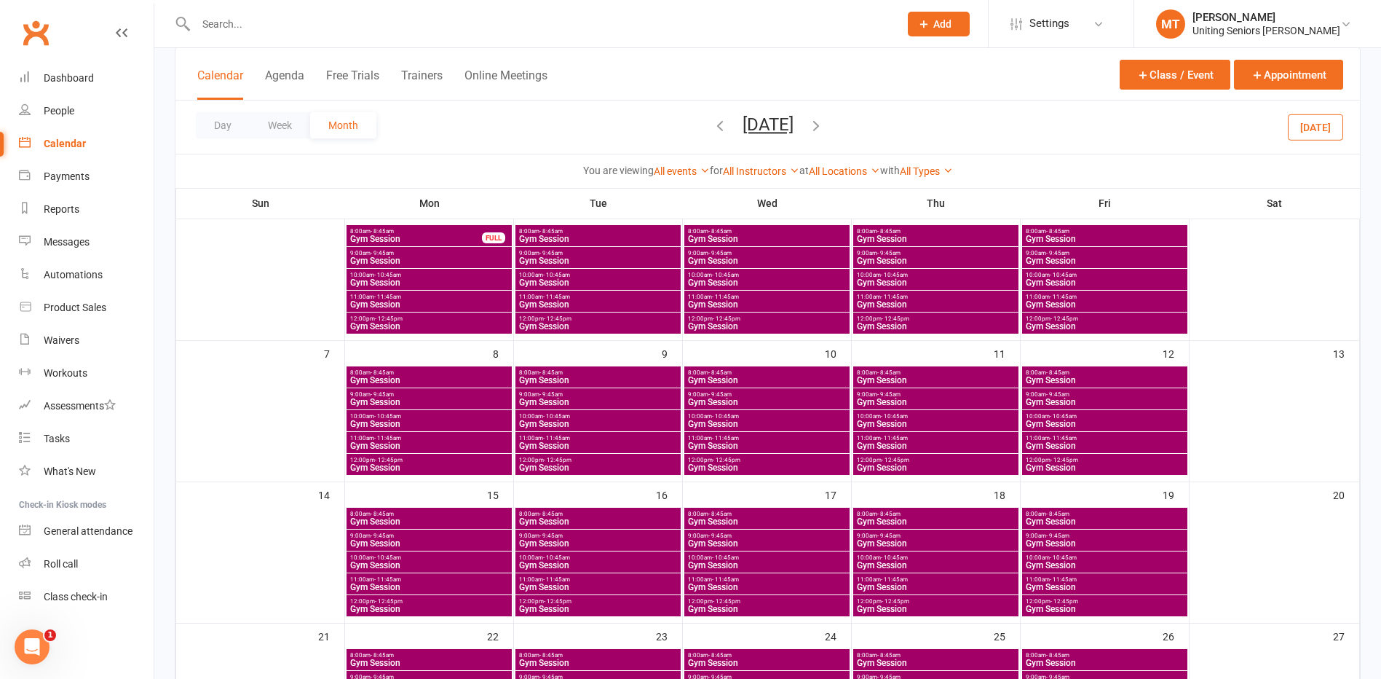
scroll to position [0, 0]
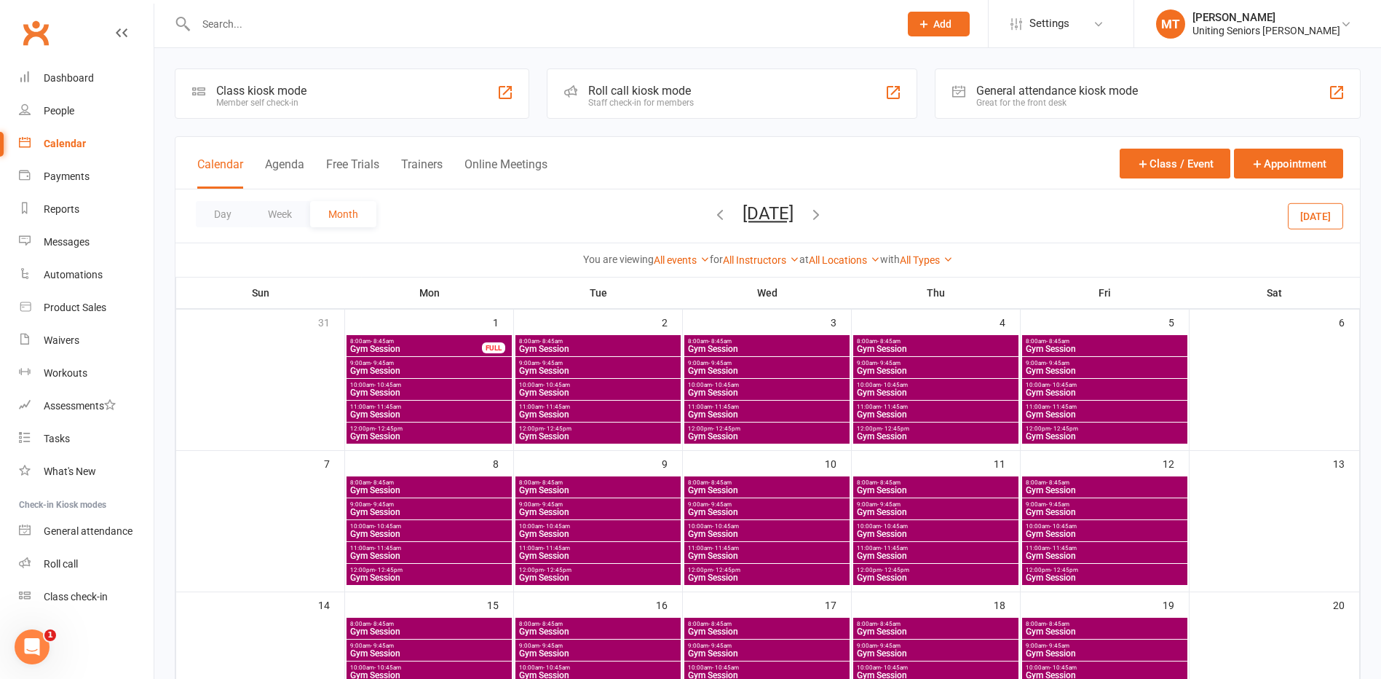
click at [678, 231] on div "Day Week Month [DATE] [DATE] Sun Mon Tue Wed Thu Fri Sat 27 28 29 30 31 01 02 0…" at bounding box center [767, 215] width 1185 height 53
click at [712, 224] on button "button" at bounding box center [720, 215] width 16 height 25
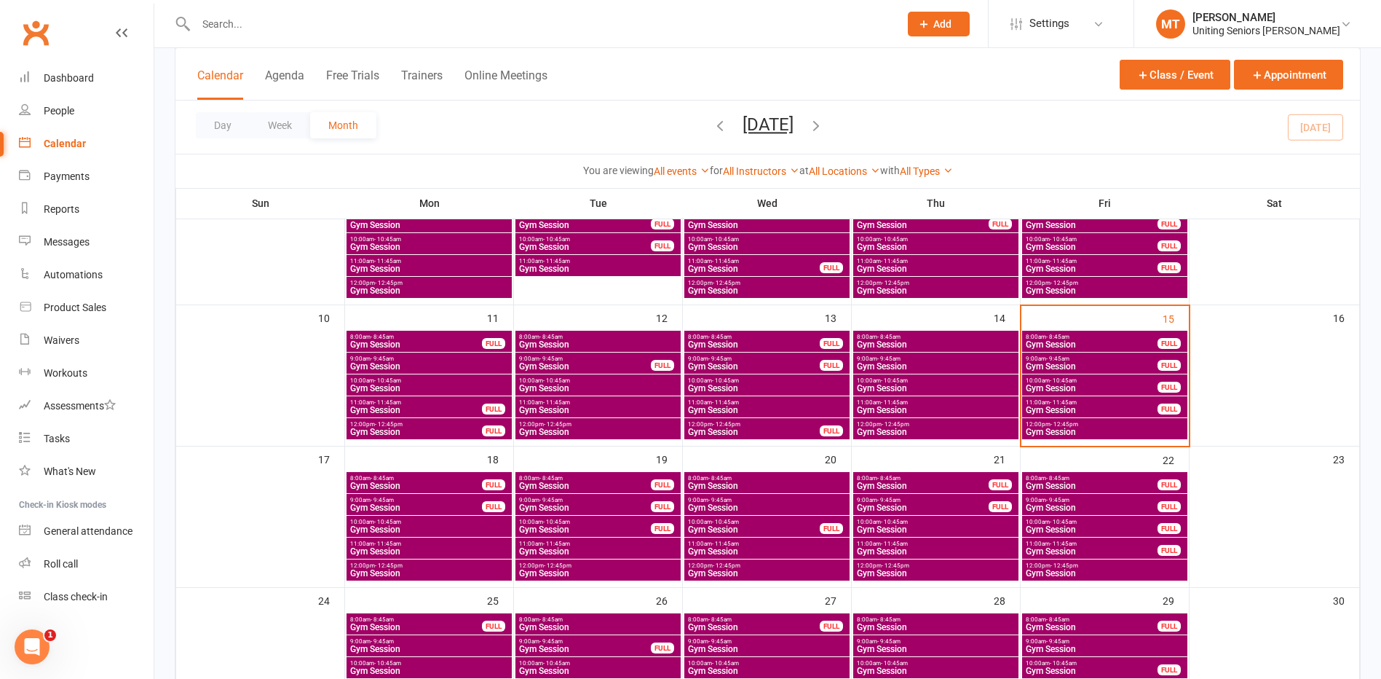
scroll to position [291, 0]
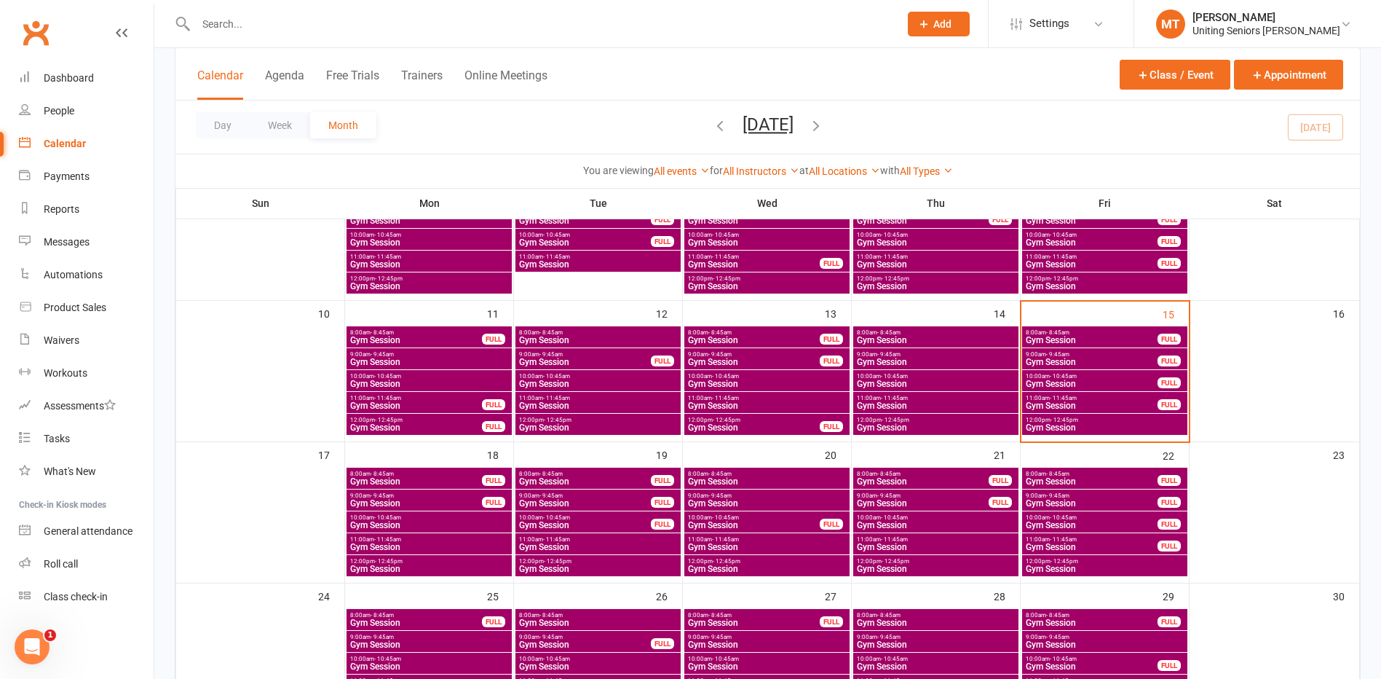
click at [457, 499] on span "Gym Session" at bounding box center [415, 503] width 133 height 9
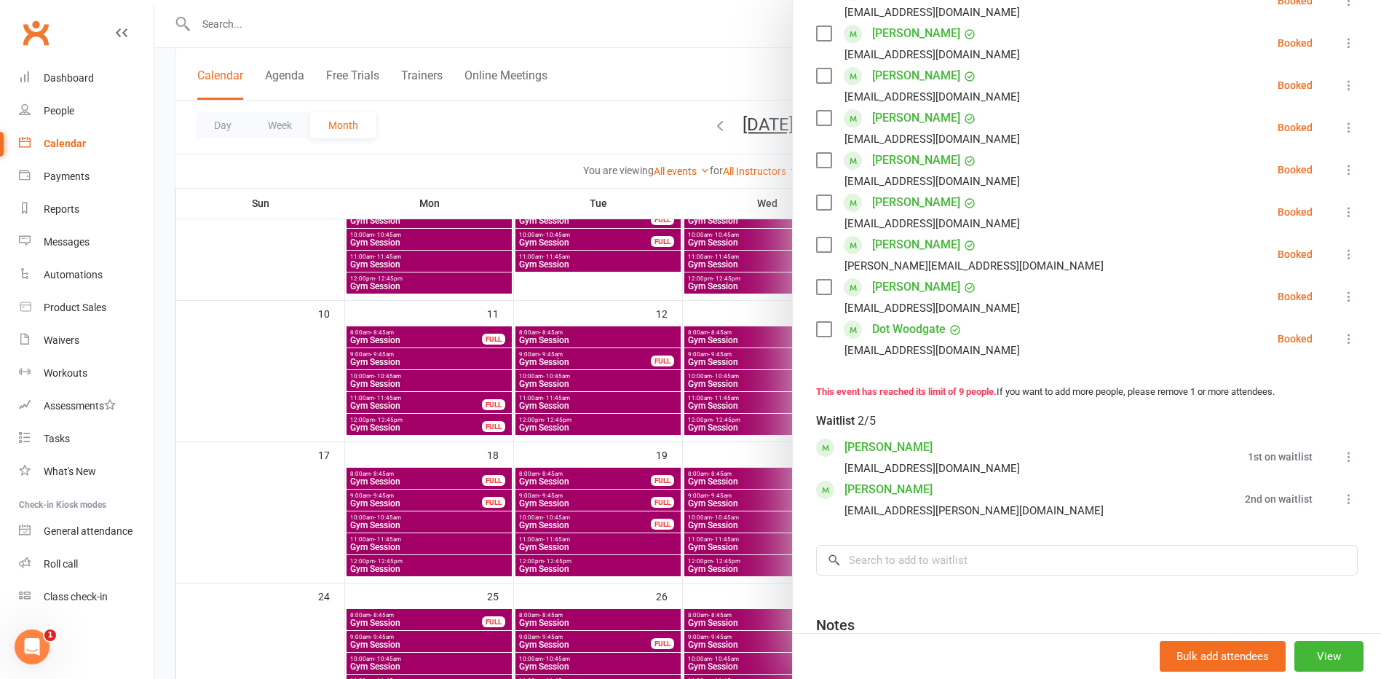
click at [497, 497] on div at bounding box center [767, 339] width 1227 height 679
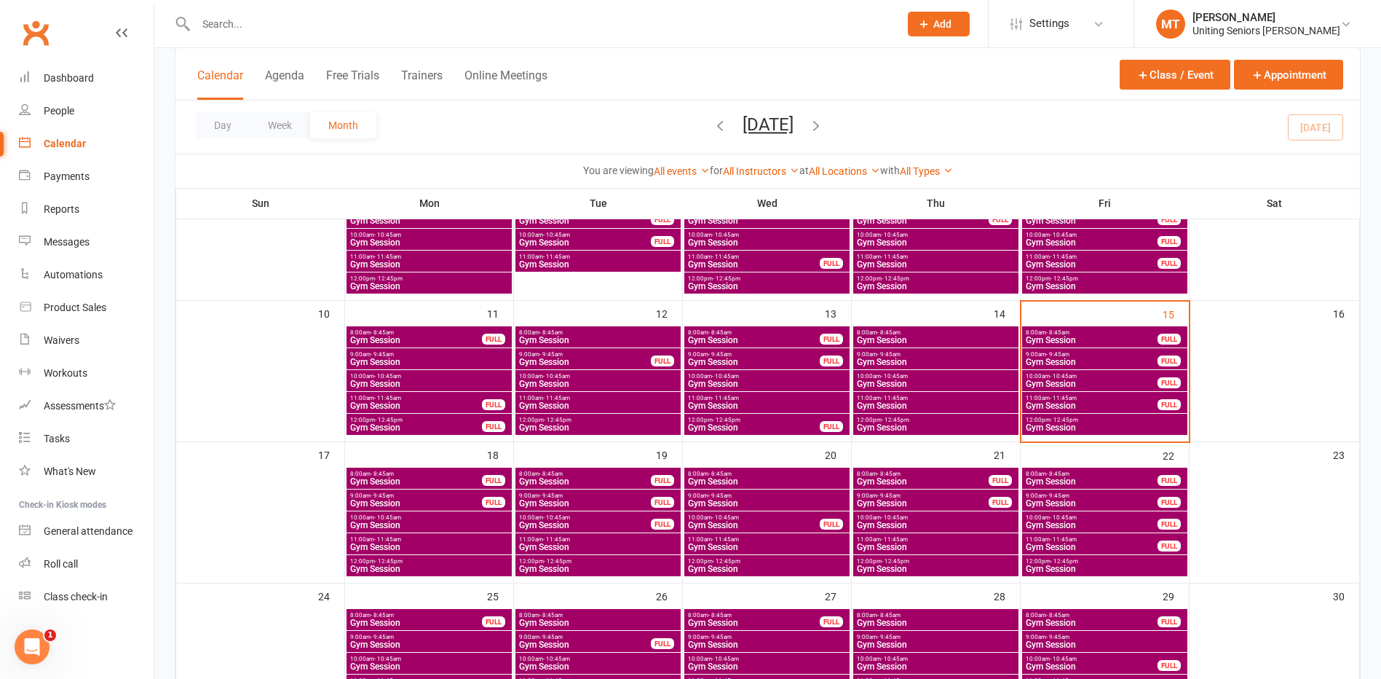
click at [501, 537] on span "11:00am - 11:45am" at bounding box center [428, 539] width 159 height 7
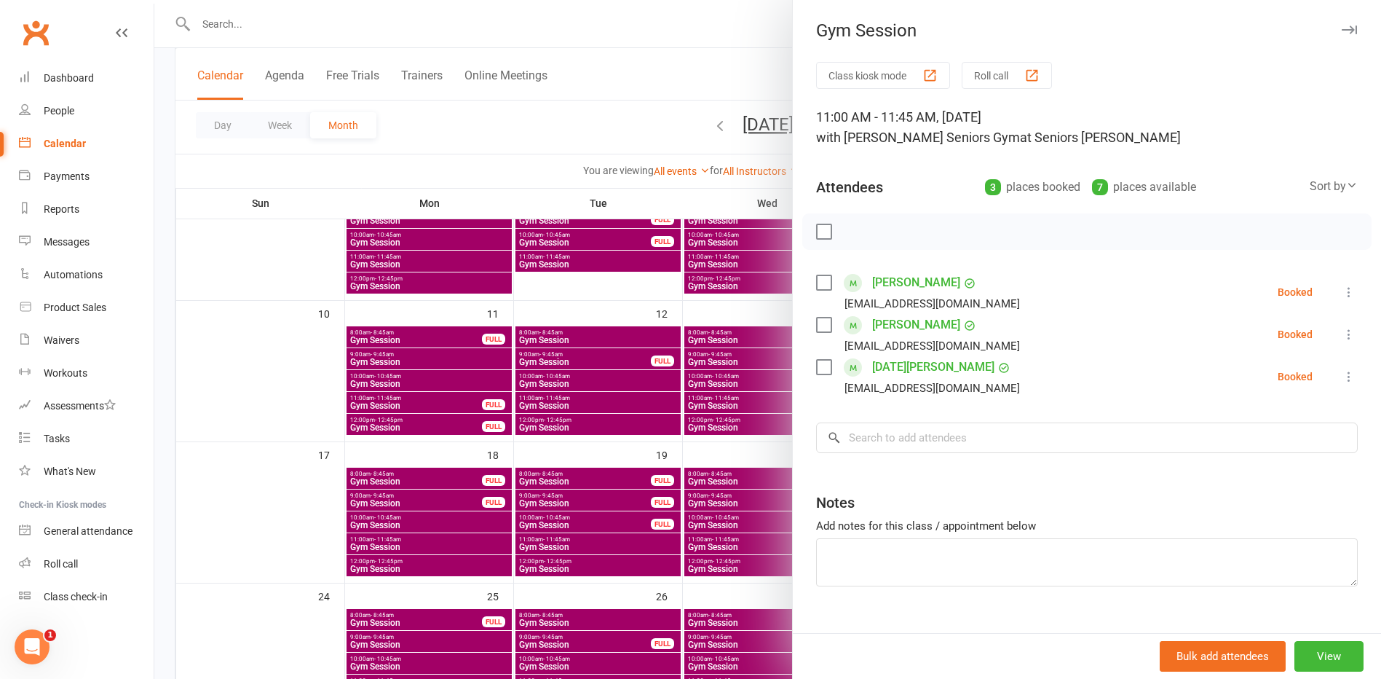
click at [581, 474] on div at bounding box center [767, 339] width 1227 height 679
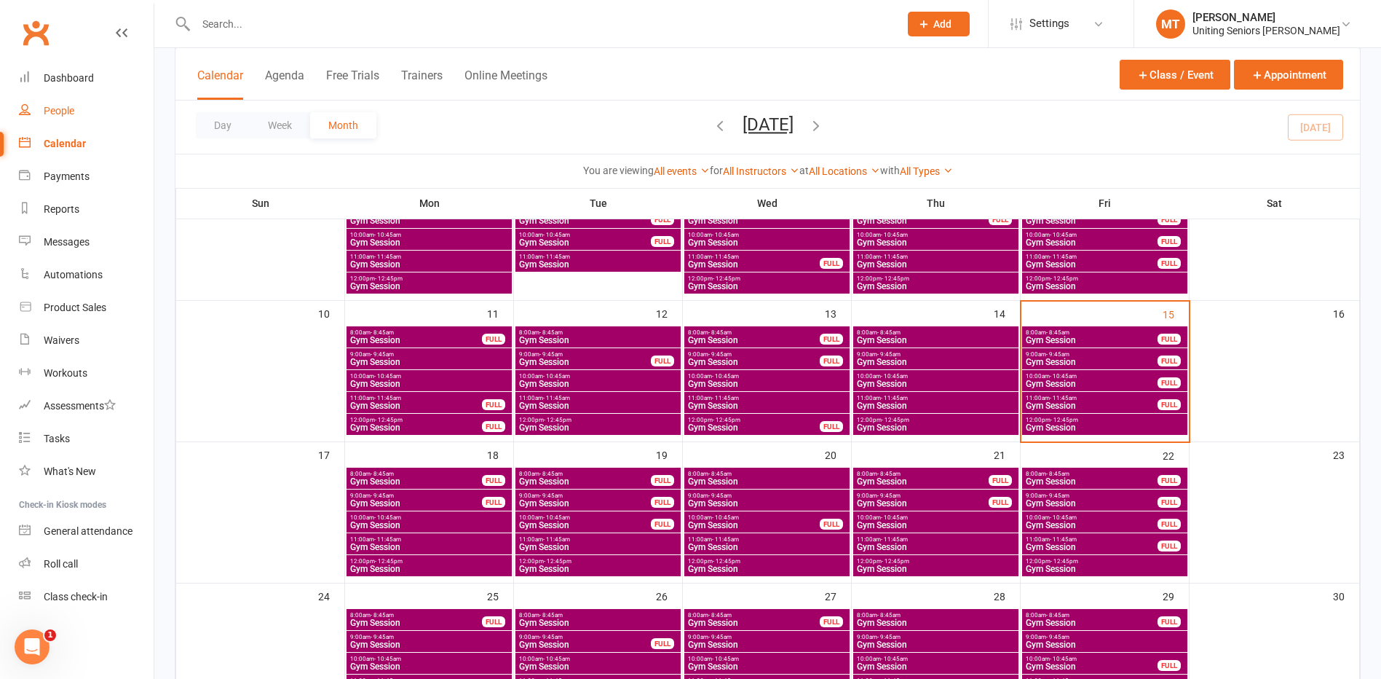
click at [52, 107] on div "People" at bounding box center [59, 111] width 31 height 12
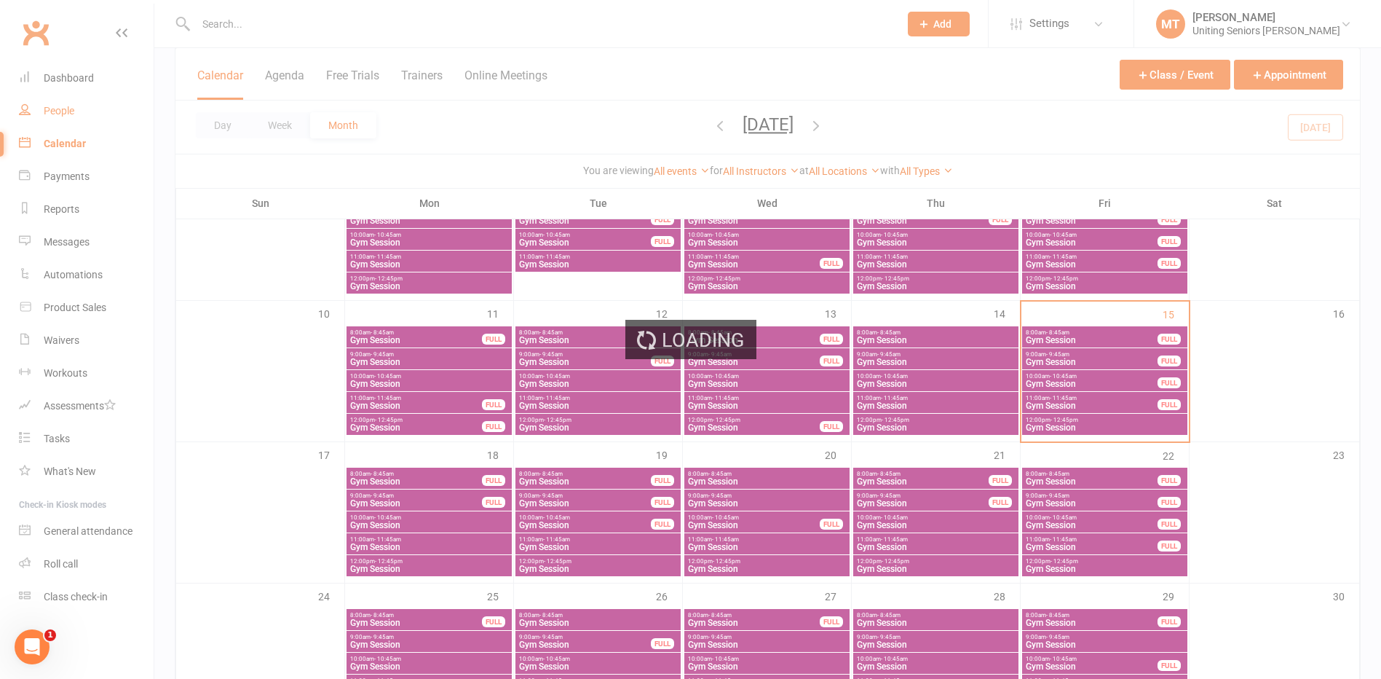
select select "100"
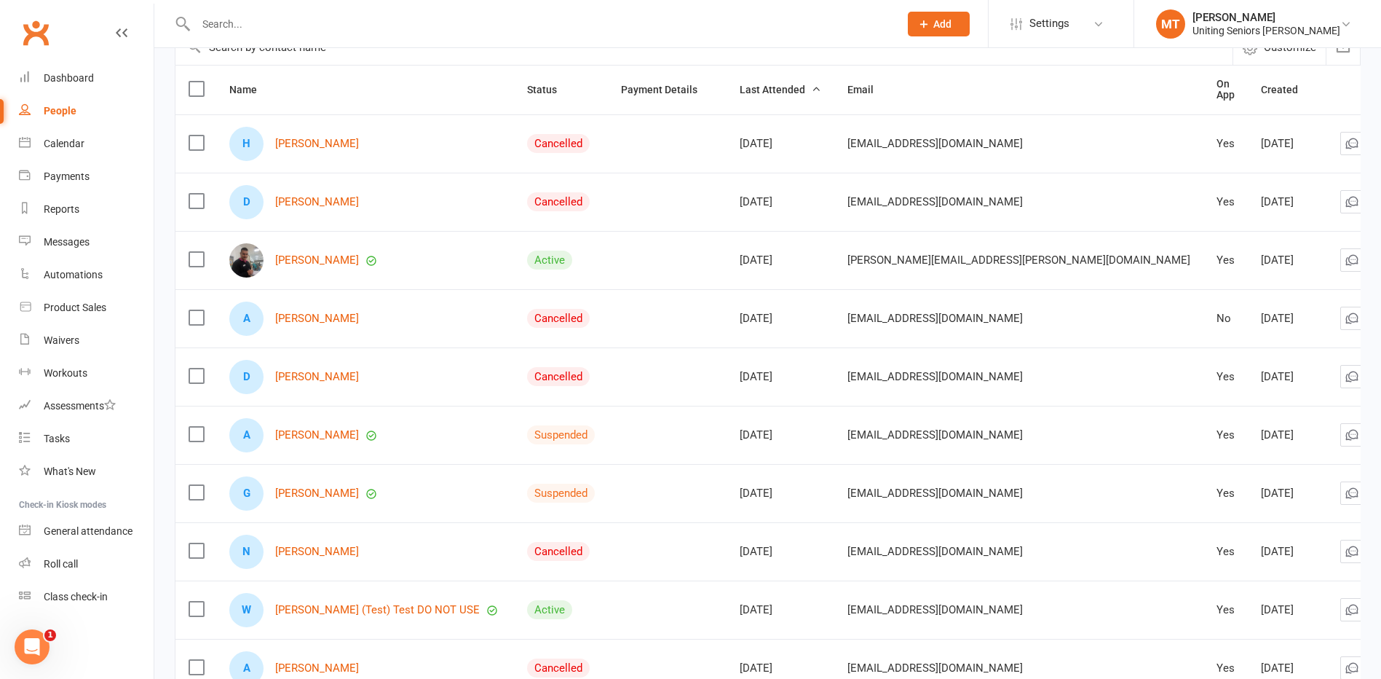
scroll to position [73, 0]
